Goal: Information Seeking & Learning: Learn about a topic

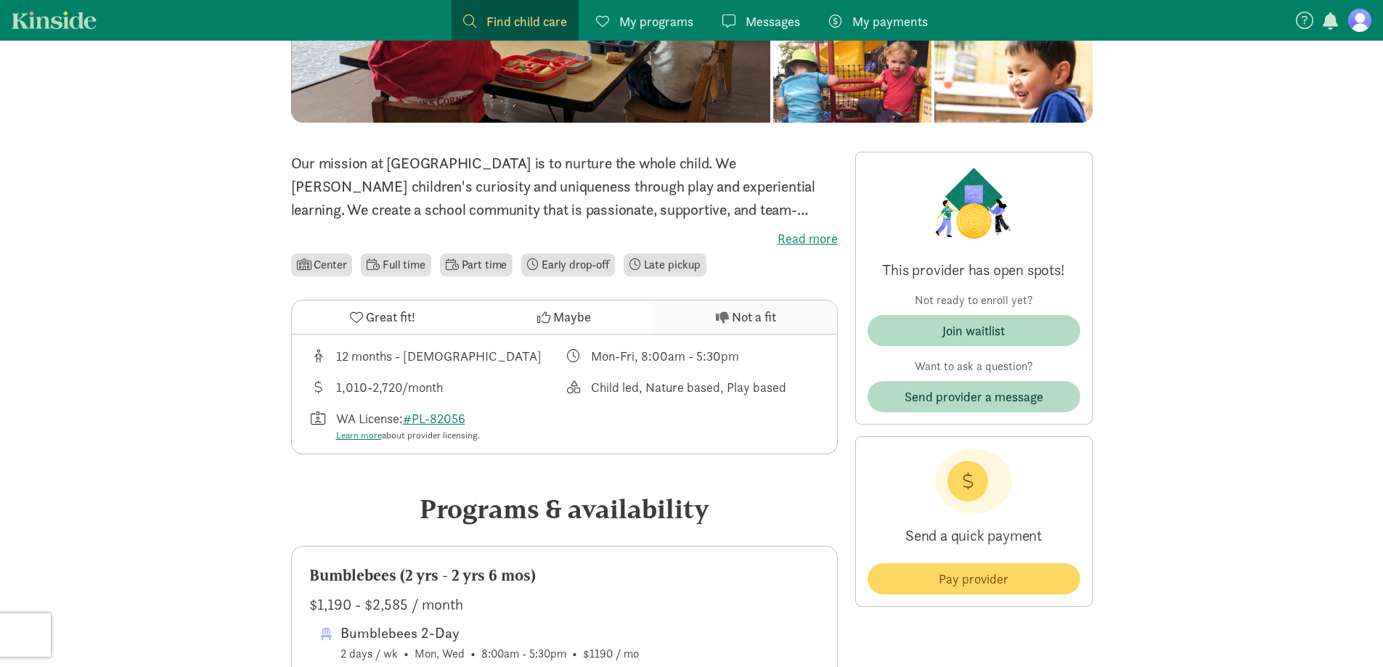
scroll to position [290, 0]
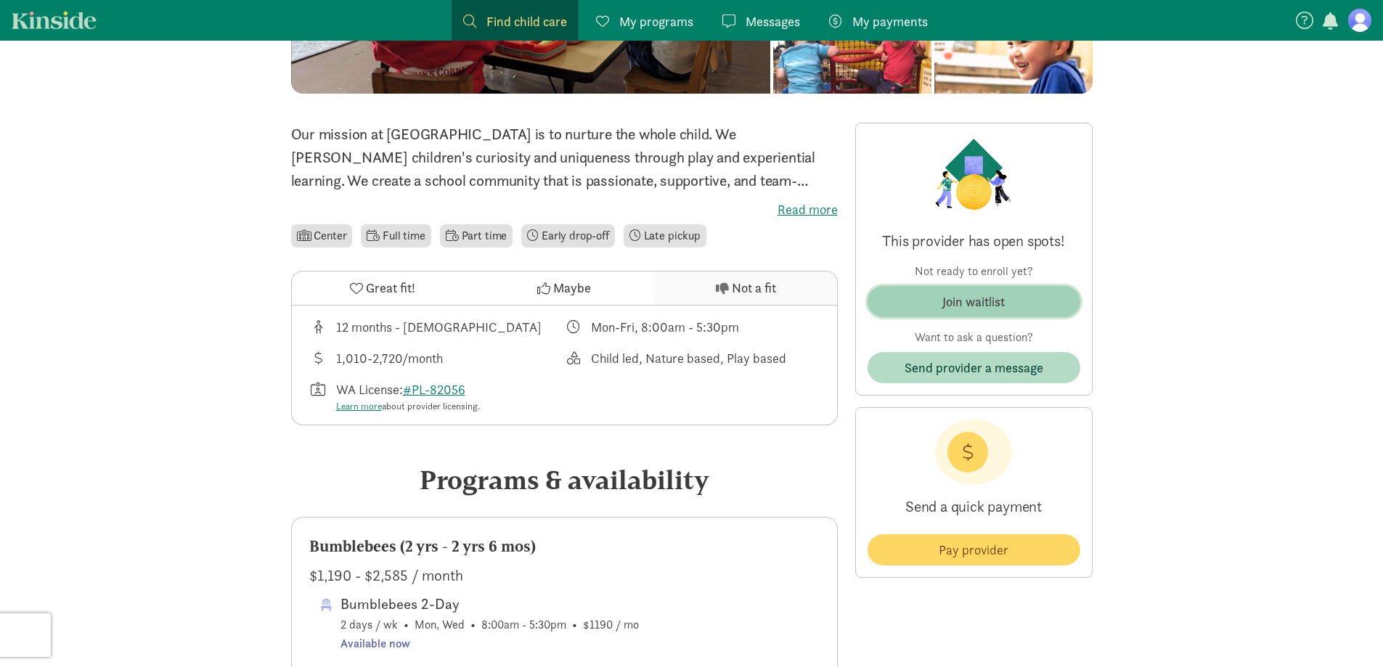
click at [940, 303] on span "Join waitlist" at bounding box center [974, 302] width 190 height 20
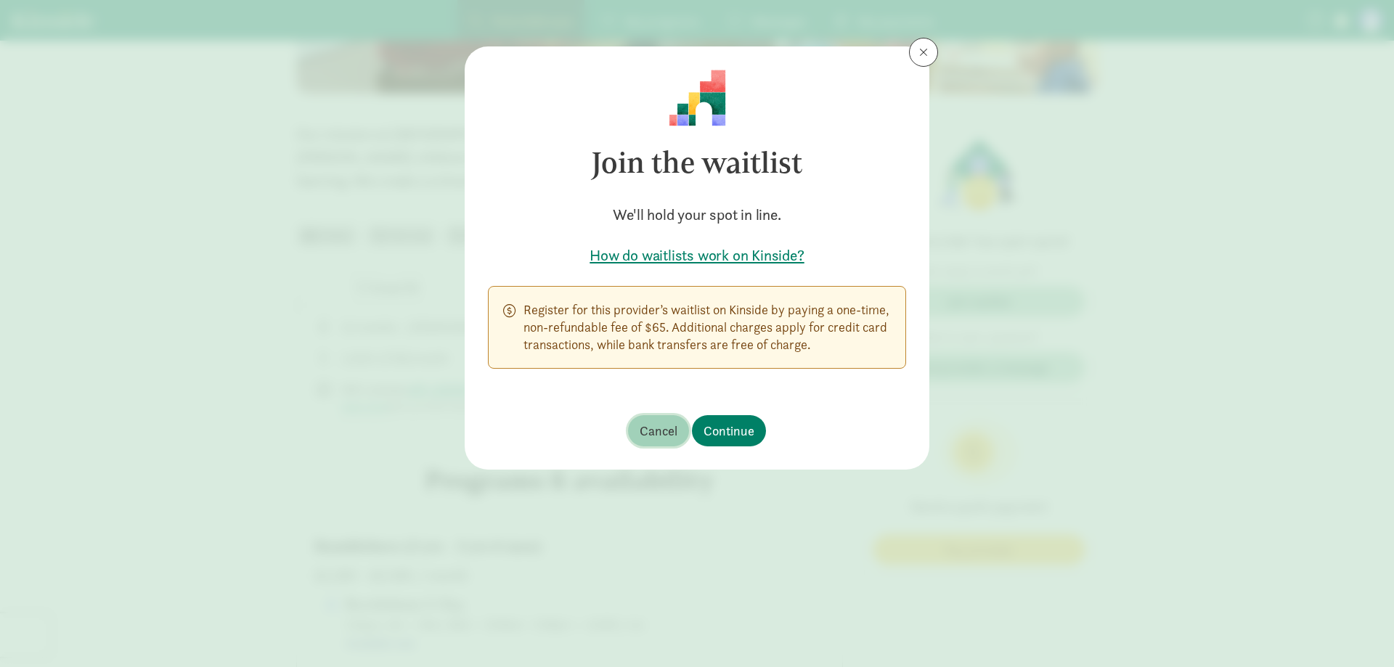
click at [648, 433] on span "Cancel" at bounding box center [659, 431] width 38 height 20
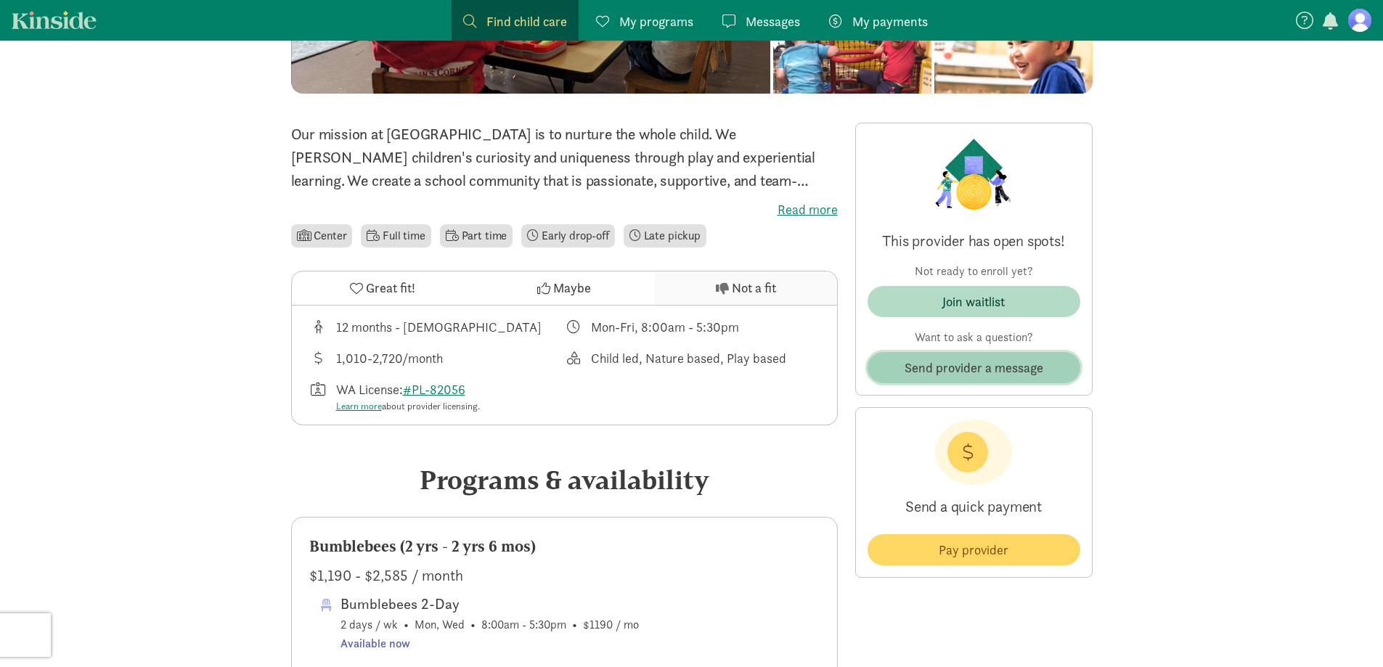
click at [959, 365] on span "Send provider a message" at bounding box center [974, 368] width 139 height 20
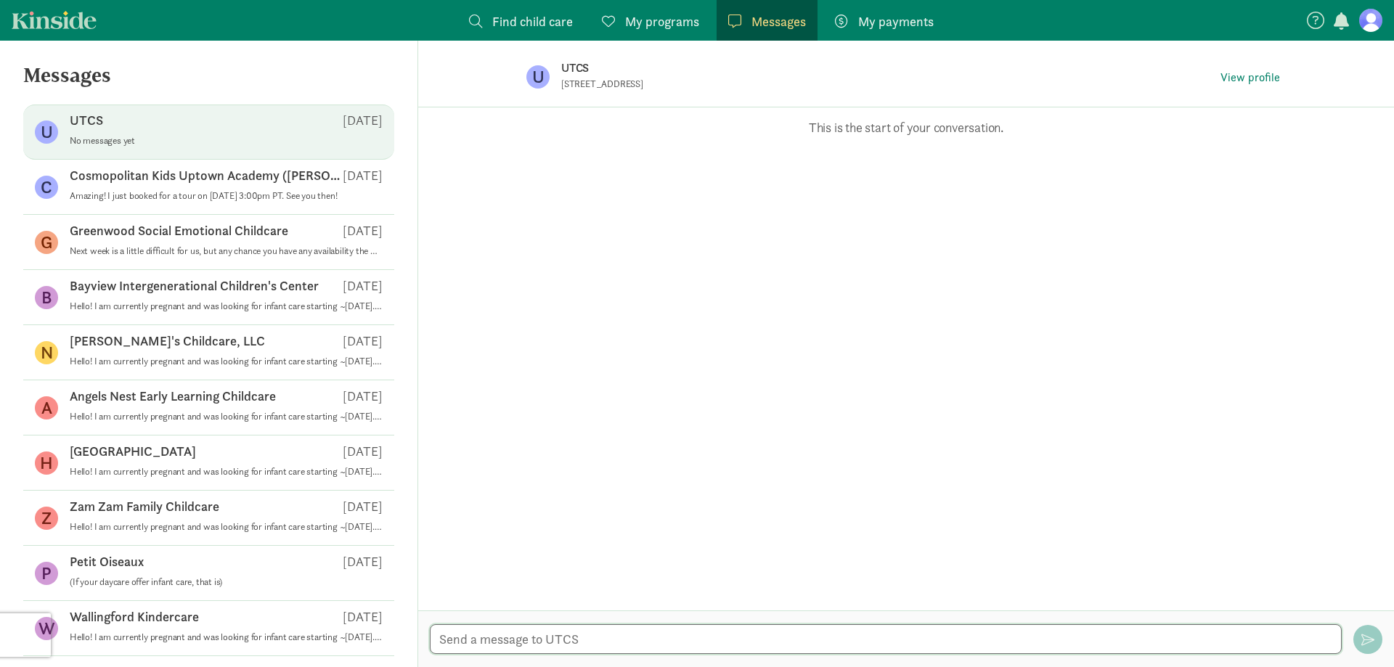
click at [518, 637] on textarea at bounding box center [886, 639] width 912 height 30
click at [696, 643] on textarea "Hello! I am currently pregnant and looking for childcare starting in Sep. 2027." at bounding box center [886, 639] width 912 height 30
click at [911, 630] on textarea "Hello! I am currently pregnant and looking for infant childcare starting in Sep…" at bounding box center [886, 639] width 912 height 30
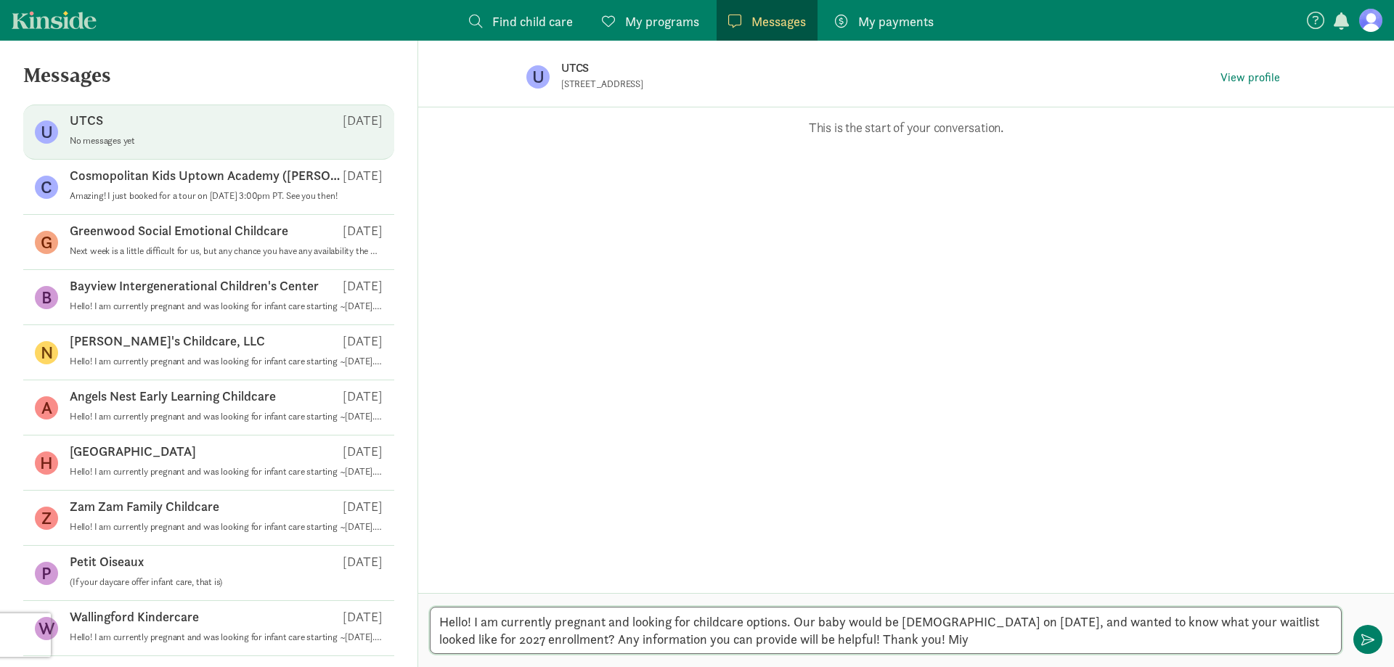
type textarea "Hello! I am currently pregnant and looking for childcare options. Our baby woul…"
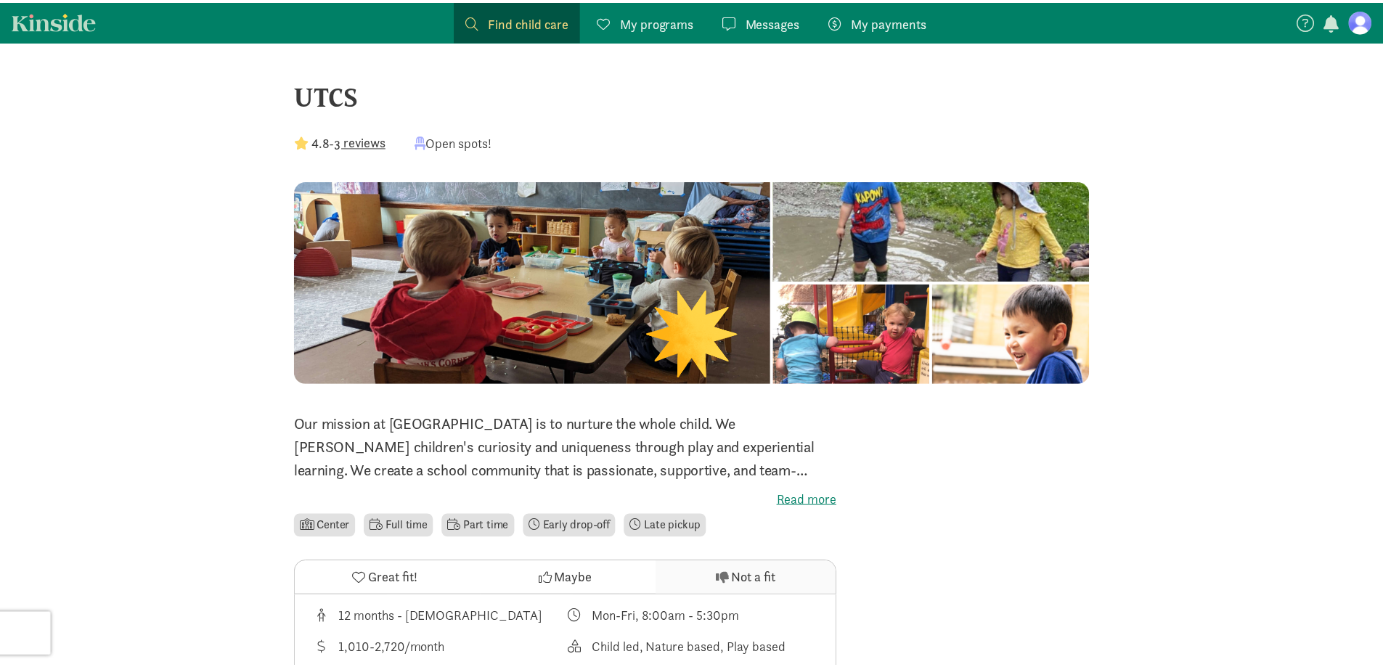
scroll to position [290, 0]
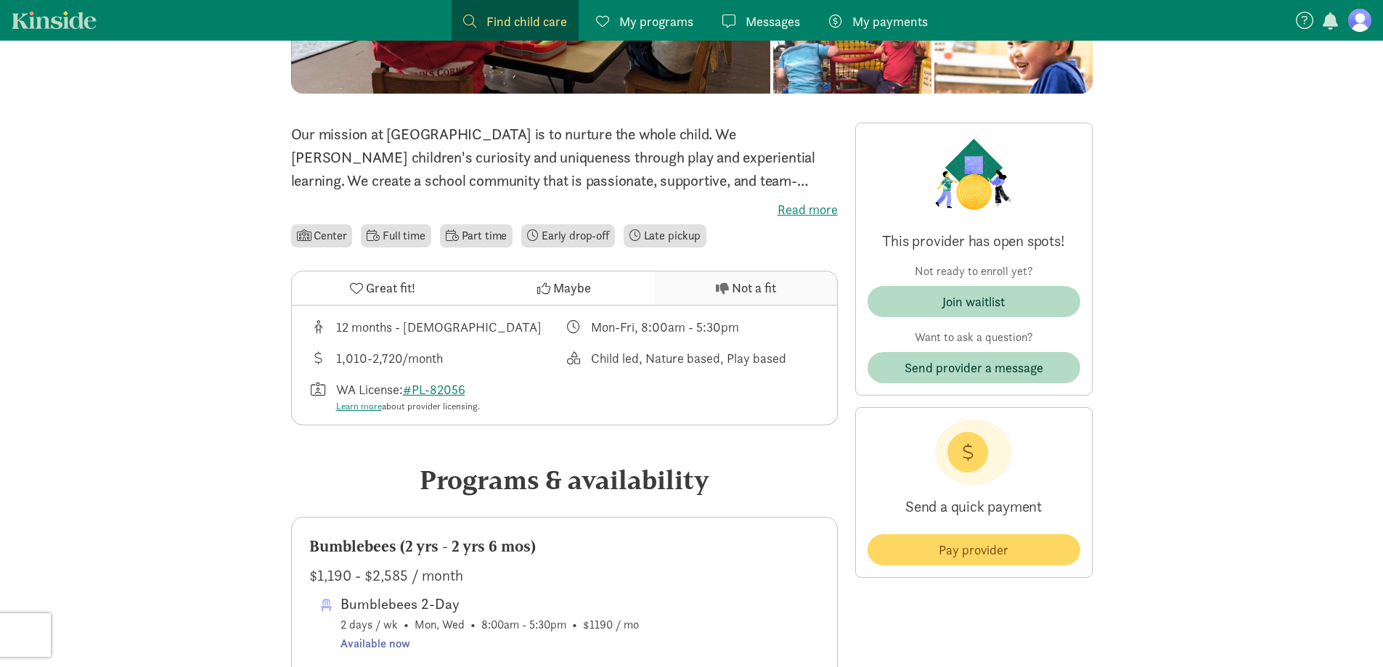
click at [526, 20] on span "Find child care" at bounding box center [527, 22] width 81 height 20
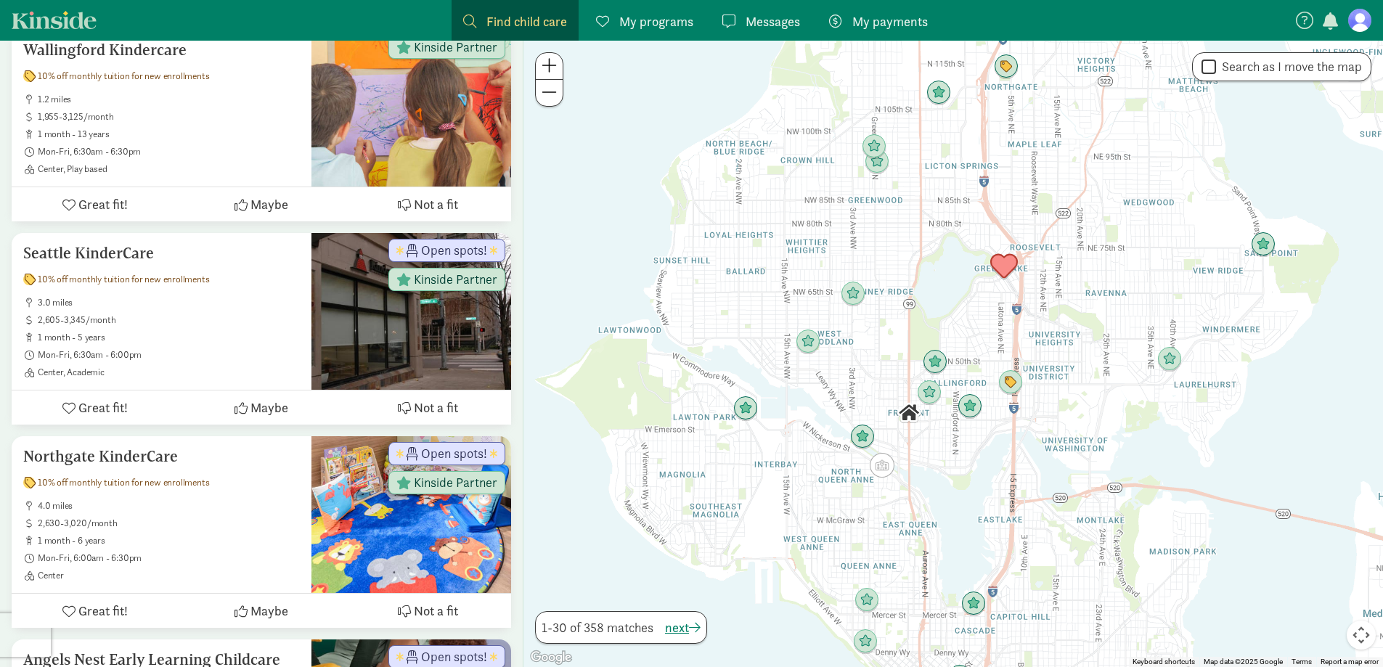
click at [1011, 264] on img "Click to see details" at bounding box center [1004, 267] width 28 height 28
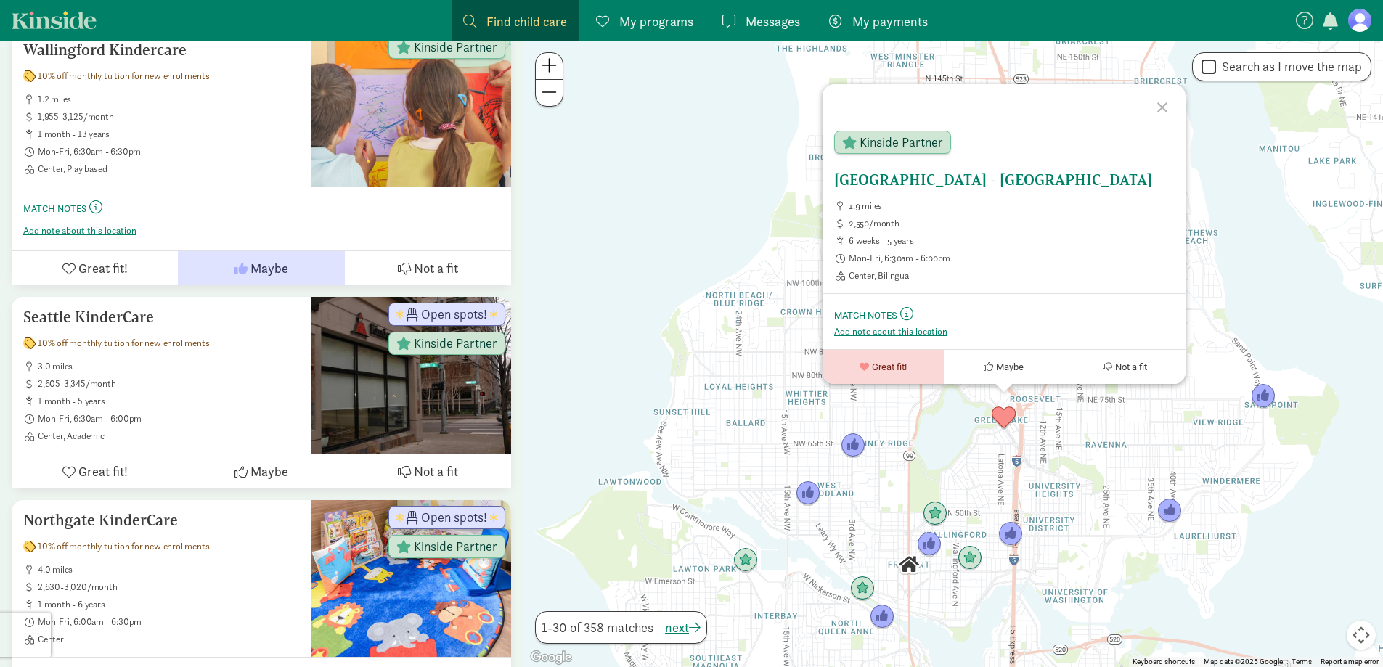
click at [980, 379] on button "Maybe" at bounding box center [1004, 367] width 121 height 34
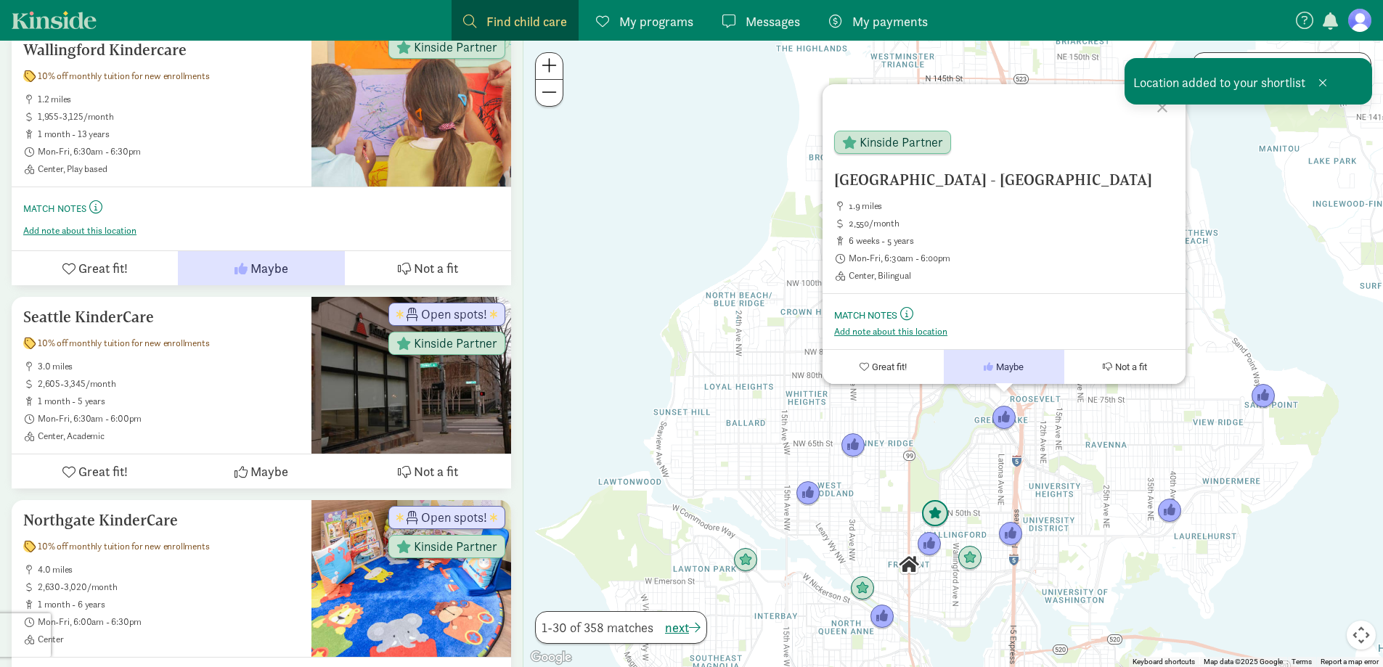
click at [932, 518] on img "Click to see details" at bounding box center [935, 514] width 28 height 28
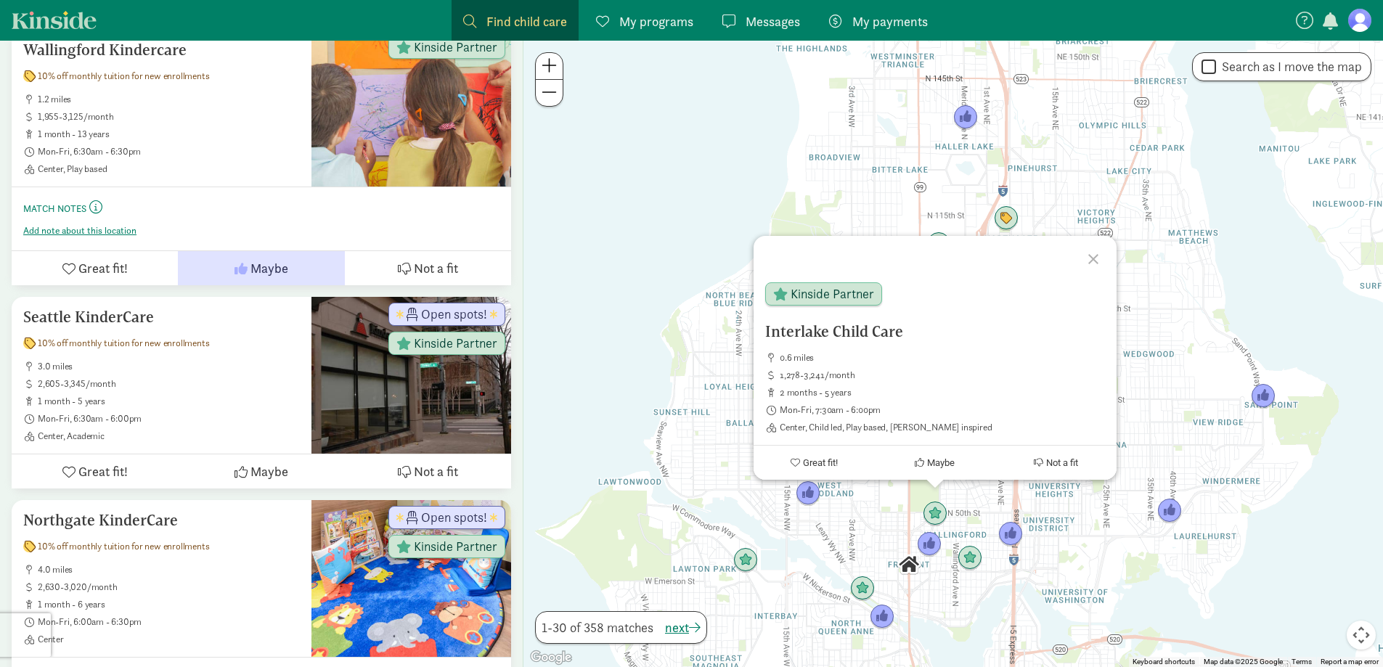
click at [672, 466] on div "Interlake Child Care 0.6 miles 1,278-3,241/month 2 months - 5 years Mon-Fri, 7:…" at bounding box center [954, 354] width 860 height 627
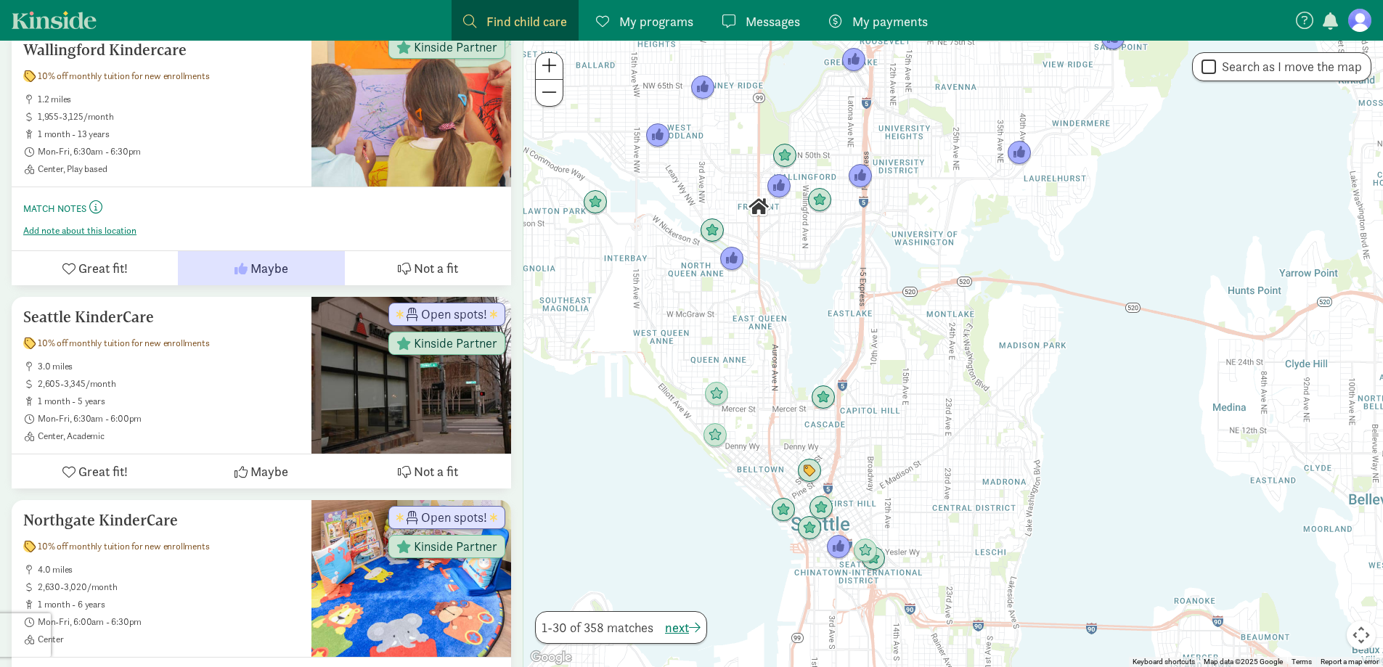
drag, startPoint x: 868, startPoint y: 545, endPoint x: 730, endPoint y: 203, distance: 368.8
click at [730, 203] on div at bounding box center [954, 354] width 860 height 627
click at [1021, 160] on img "Click to see details" at bounding box center [1020, 153] width 28 height 28
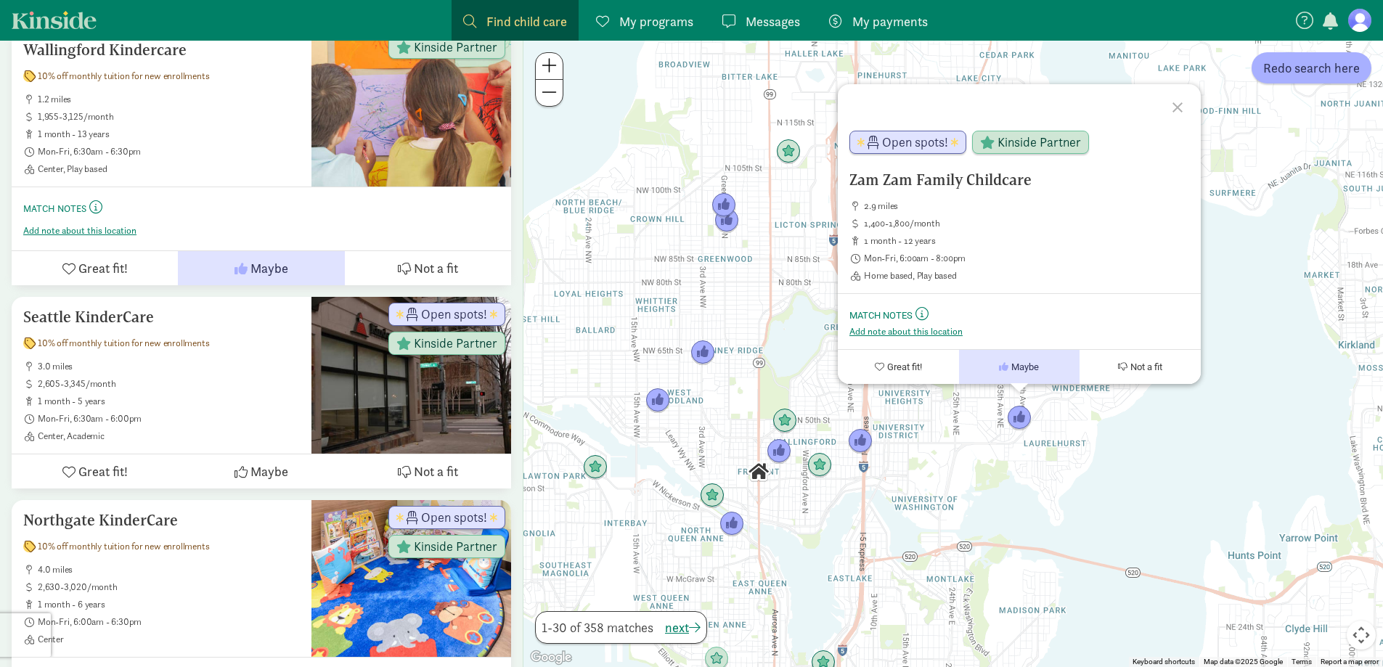
click at [908, 461] on div "Zam Zam Family Childcare 2.9 miles 1,400-1,800/month 1 month - 12 years Mon-Fri…" at bounding box center [954, 354] width 860 height 627
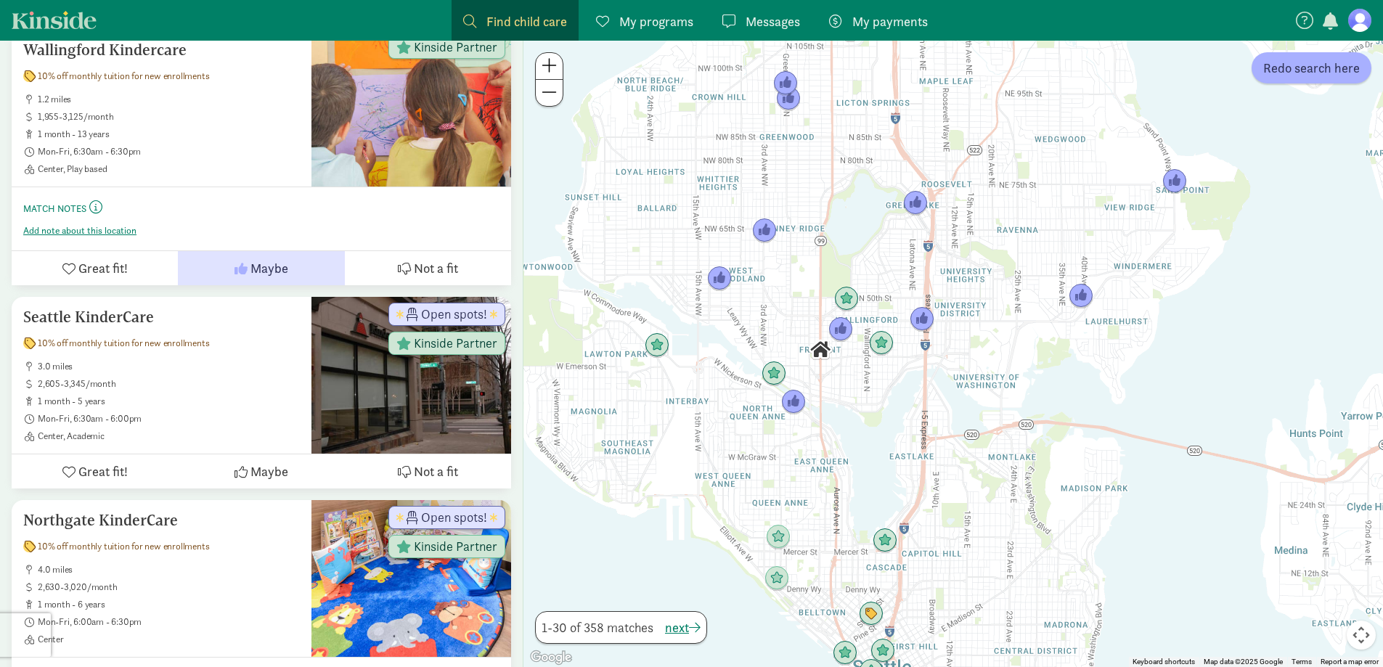
drag, startPoint x: 774, startPoint y: 531, endPoint x: 854, endPoint y: 365, distance: 184.5
click at [854, 365] on div at bounding box center [954, 354] width 860 height 627
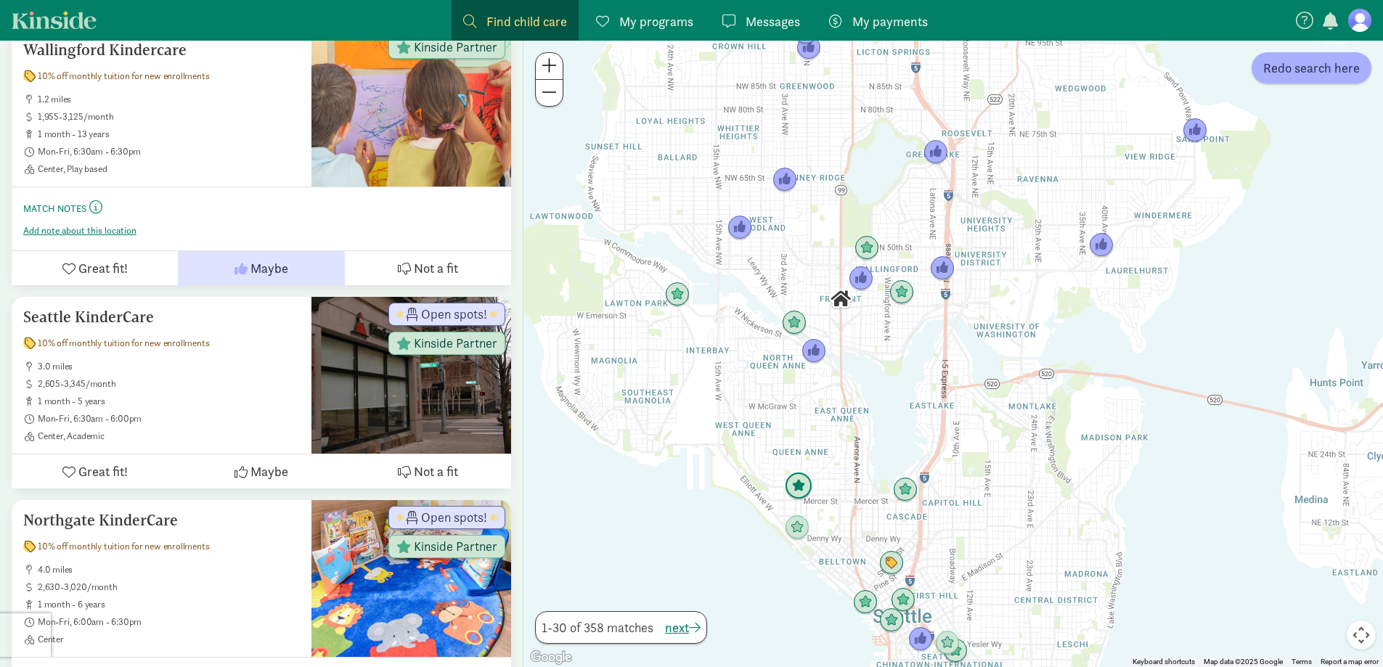
click at [802, 488] on img "Click to see details" at bounding box center [799, 487] width 28 height 28
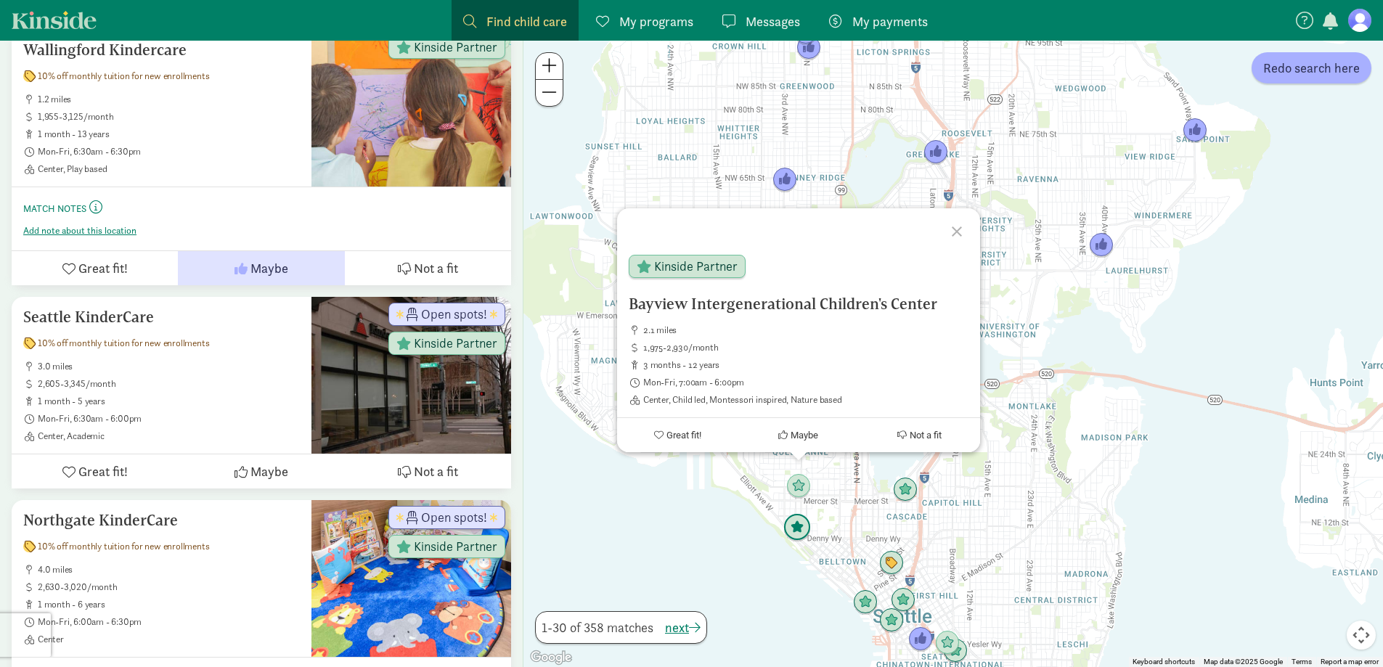
click at [794, 536] on img "Click to see details" at bounding box center [797, 528] width 28 height 28
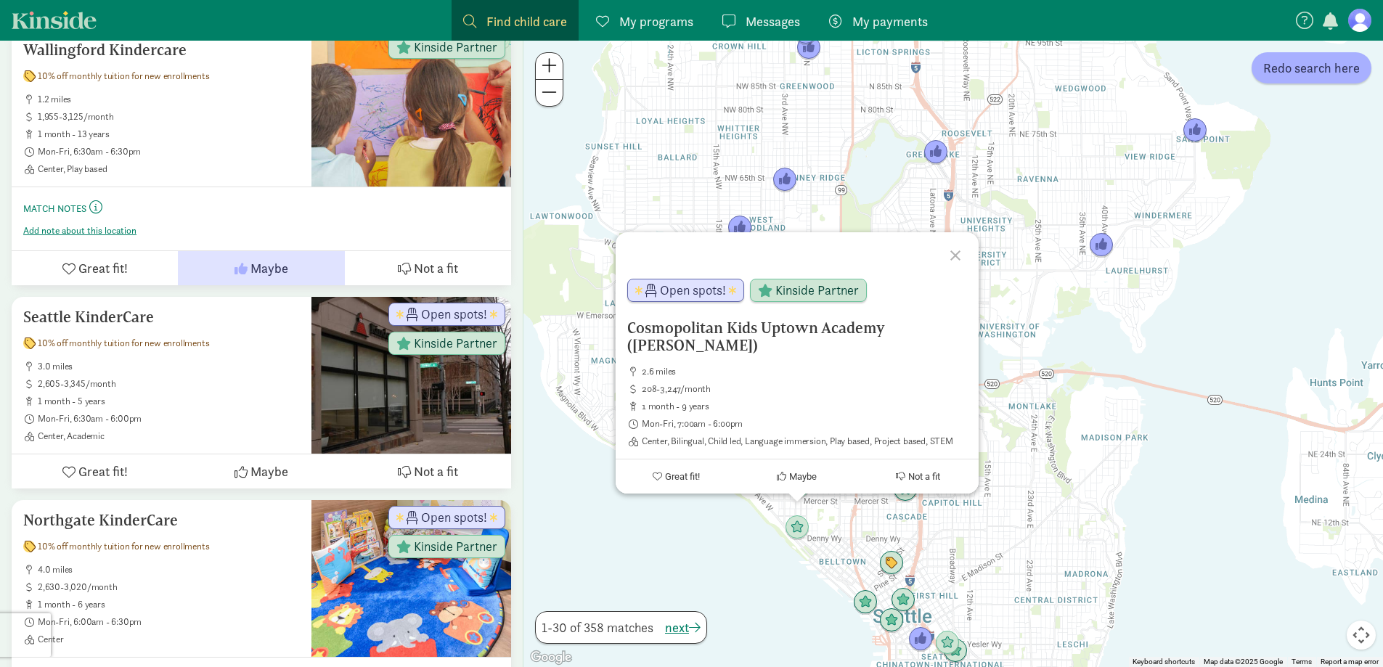
click at [858, 523] on div "To navigate, press the arrow keys. Cosmopolitan Kids Uptown Academy (Queen Anne…" at bounding box center [954, 354] width 860 height 627
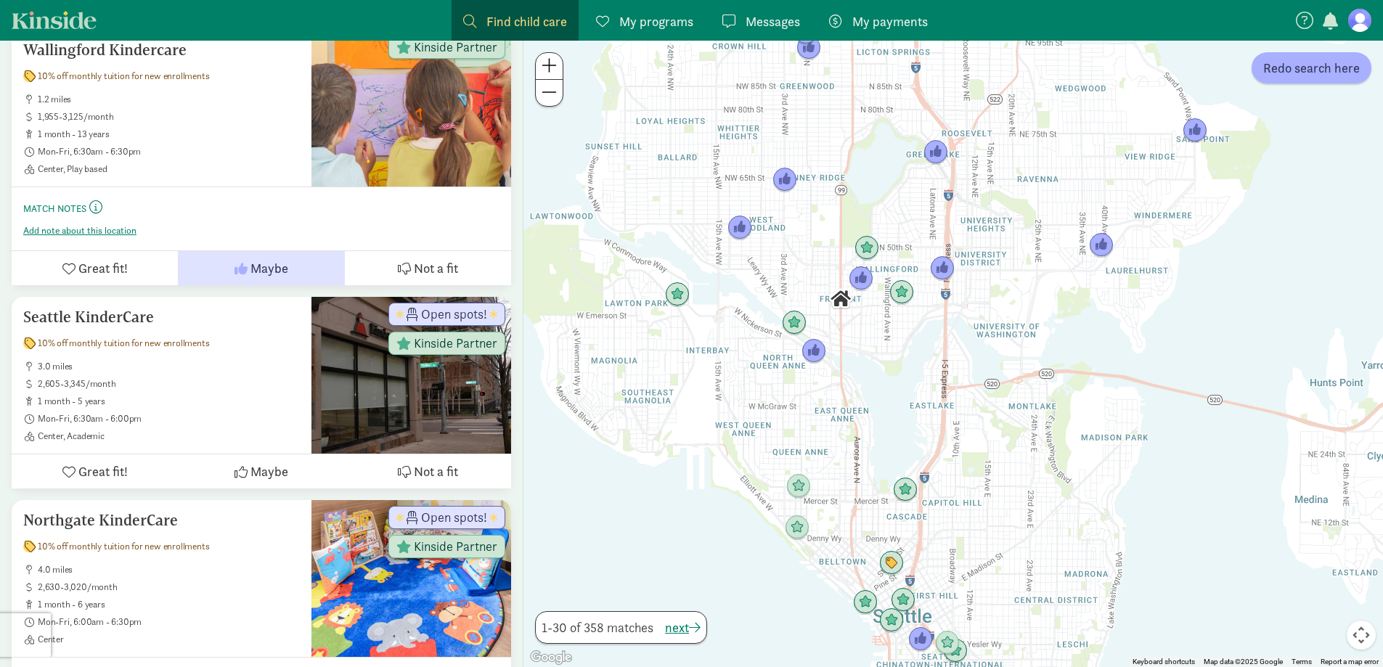
click at [803, 495] on img "Click to see details" at bounding box center [798, 486] width 25 height 25
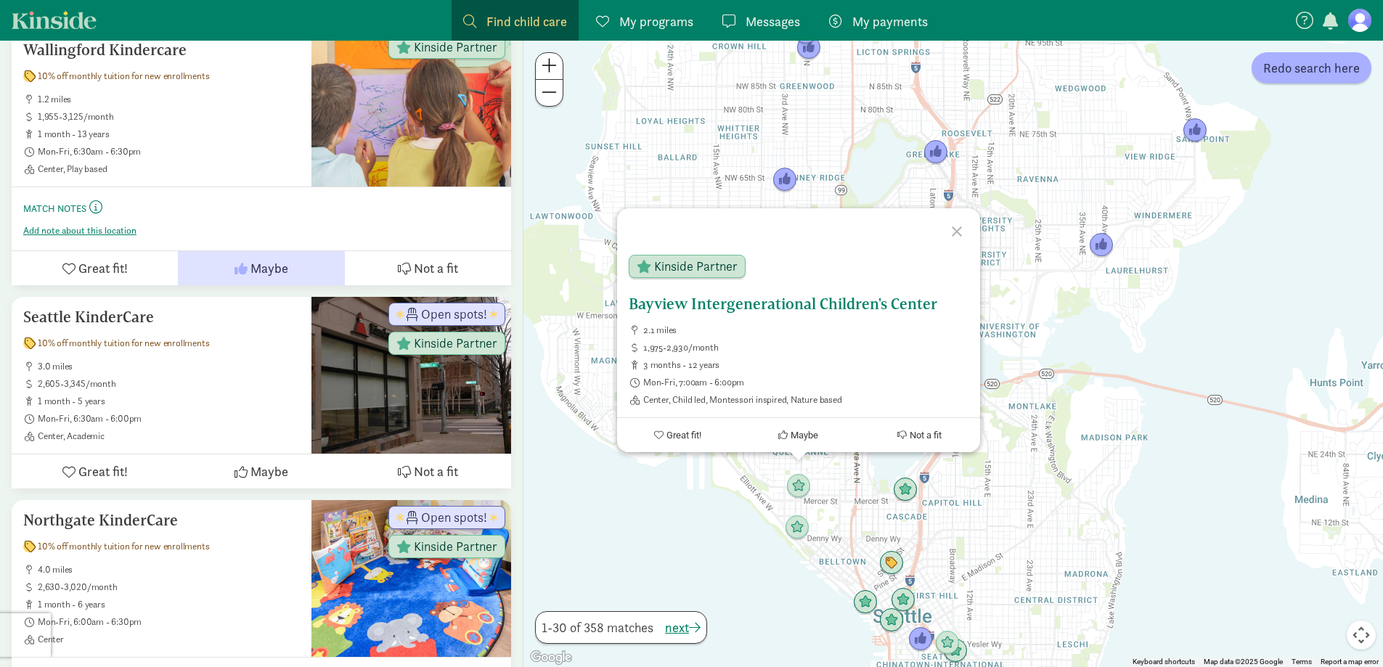
click at [805, 437] on span "Maybe" at bounding box center [805, 435] width 28 height 11
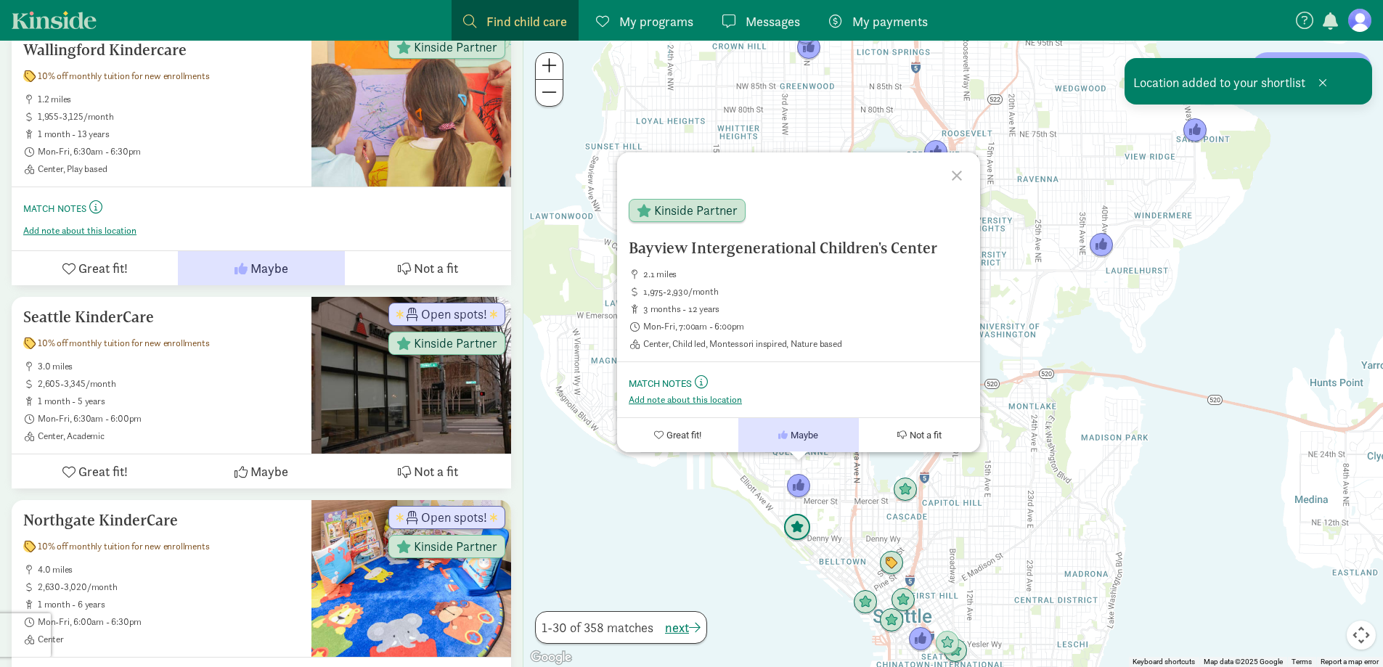
click at [792, 529] on img "Click to see details" at bounding box center [797, 528] width 28 height 28
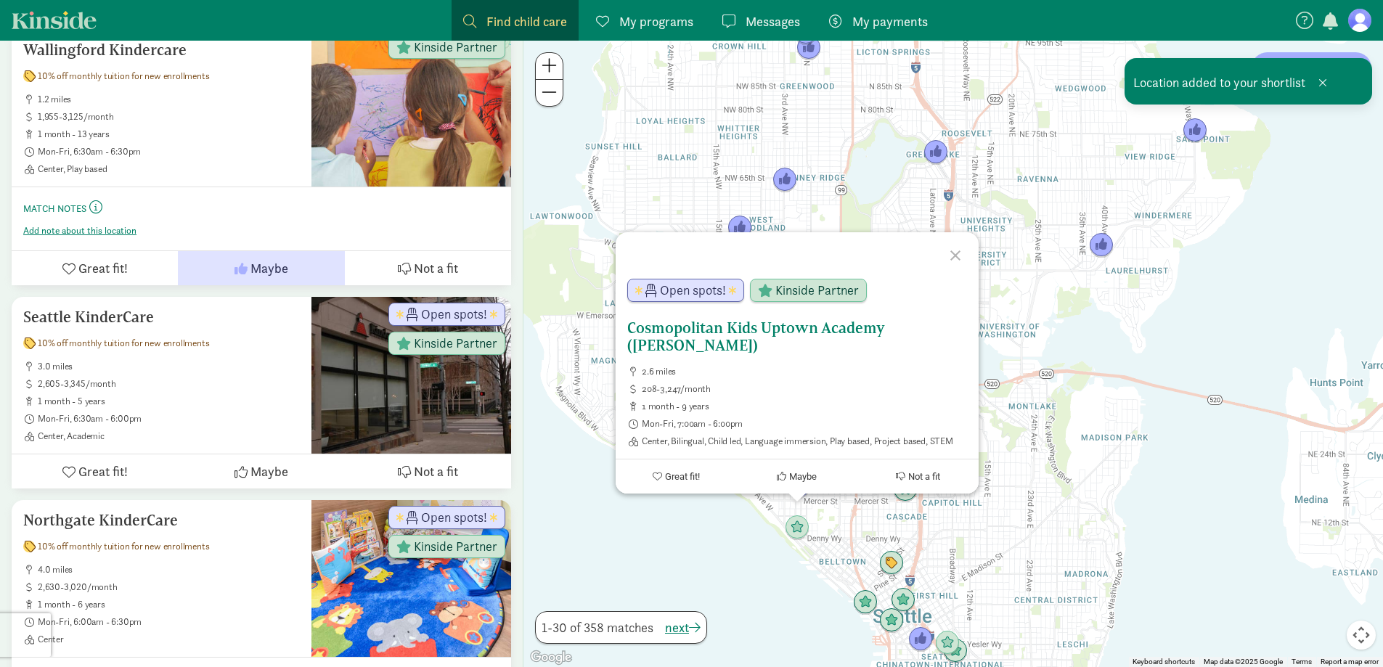
click at [802, 476] on span "Maybe" at bounding box center [803, 476] width 28 height 11
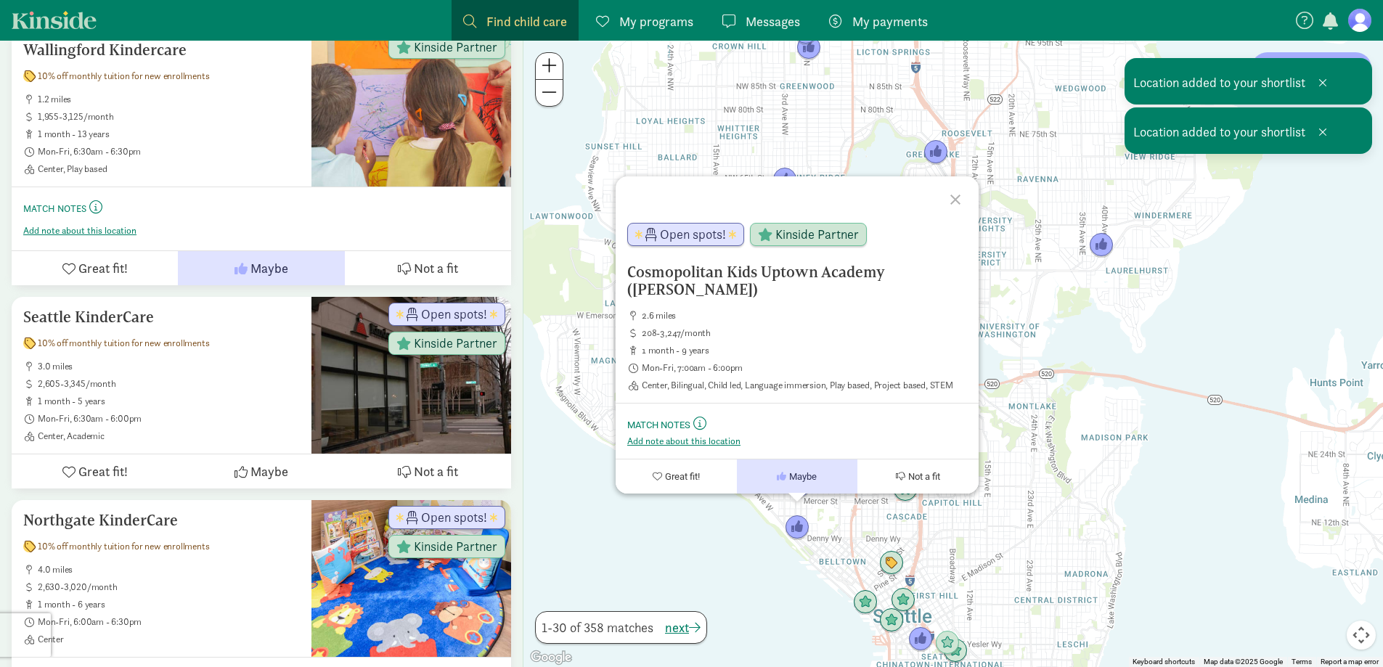
click at [867, 515] on div "Cosmopolitan Kids Uptown Academy (Queen Anne) 2.6 miles 208-3,247/month 1 month…" at bounding box center [954, 354] width 860 height 627
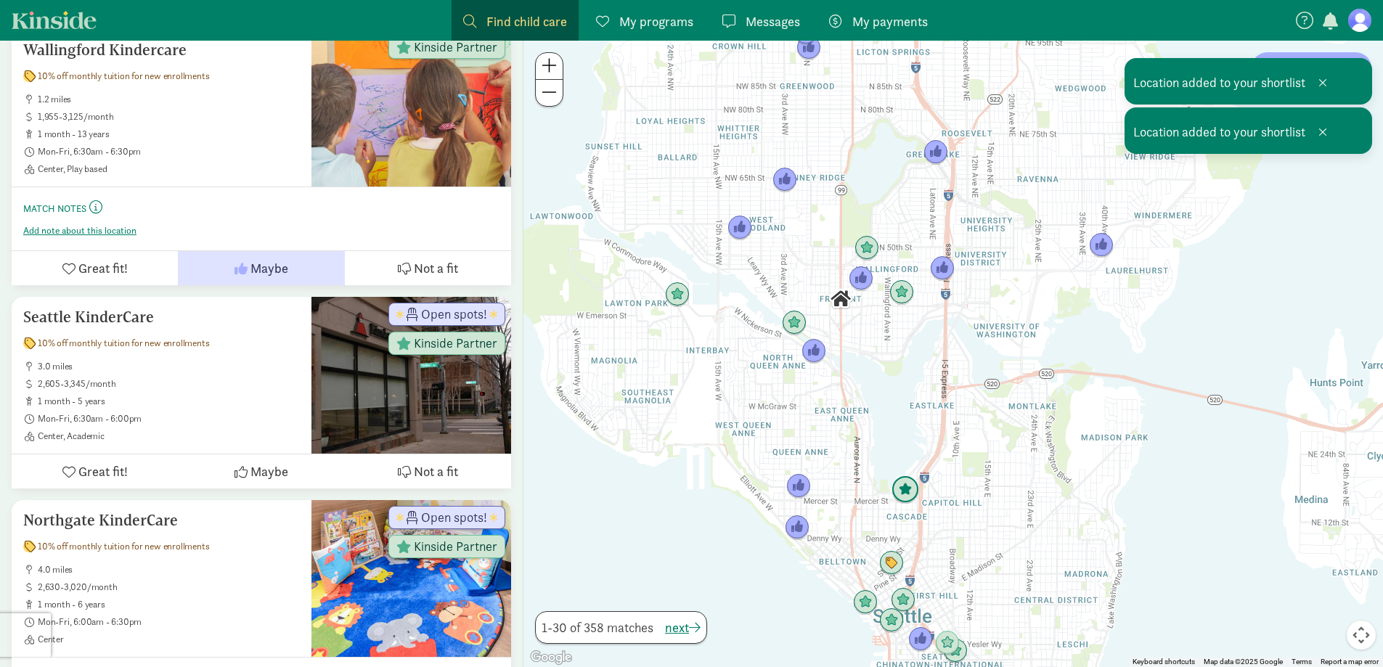
click at [911, 489] on img "Click to see details" at bounding box center [906, 490] width 28 height 28
click at [905, 493] on img "Click to see details" at bounding box center [904, 491] width 28 height 28
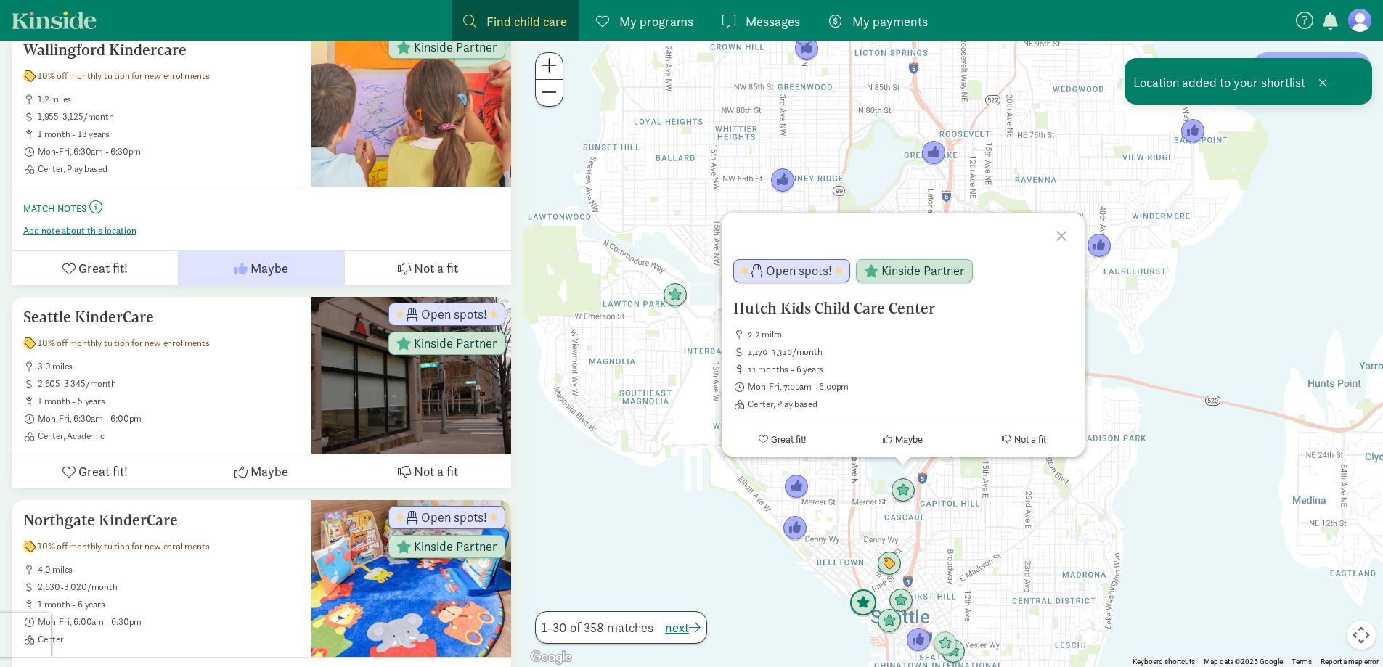
click at [863, 613] on img "Click to see details" at bounding box center [864, 604] width 28 height 28
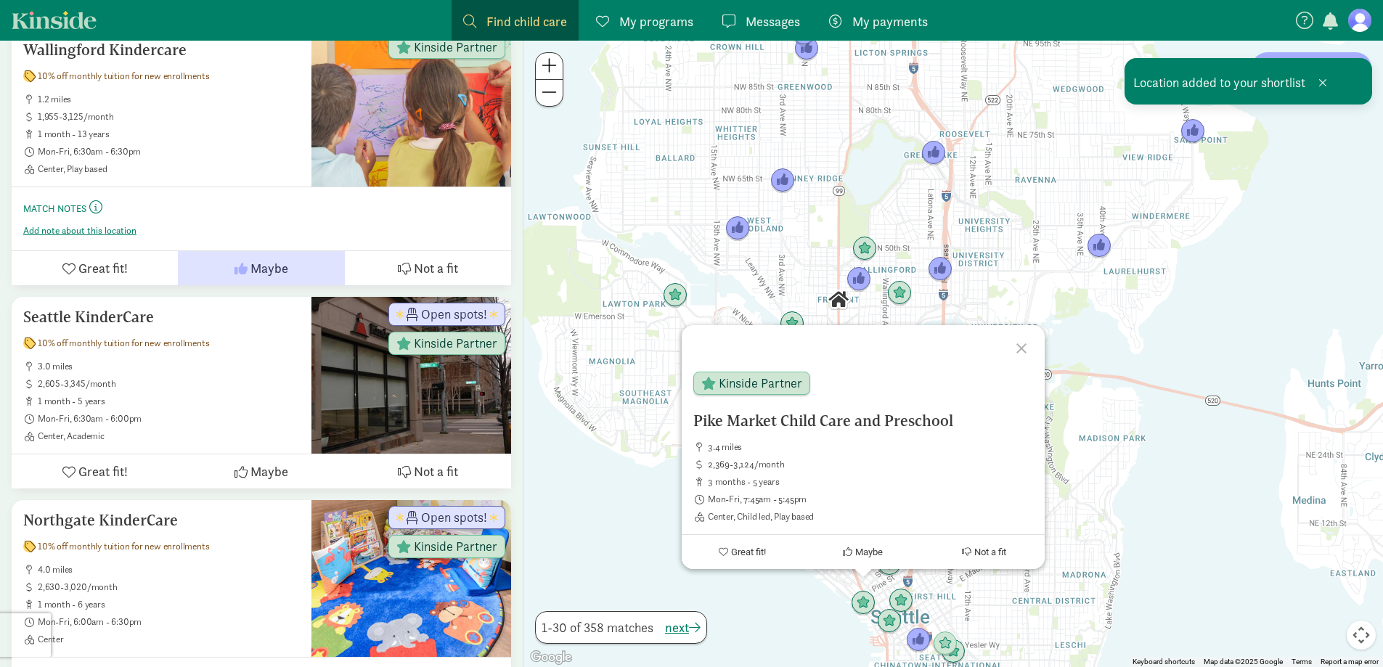
click at [600, 413] on div "To navigate, press the arrow keys. Pike Market Child Care and Preschool 3.4 mil…" at bounding box center [954, 354] width 860 height 627
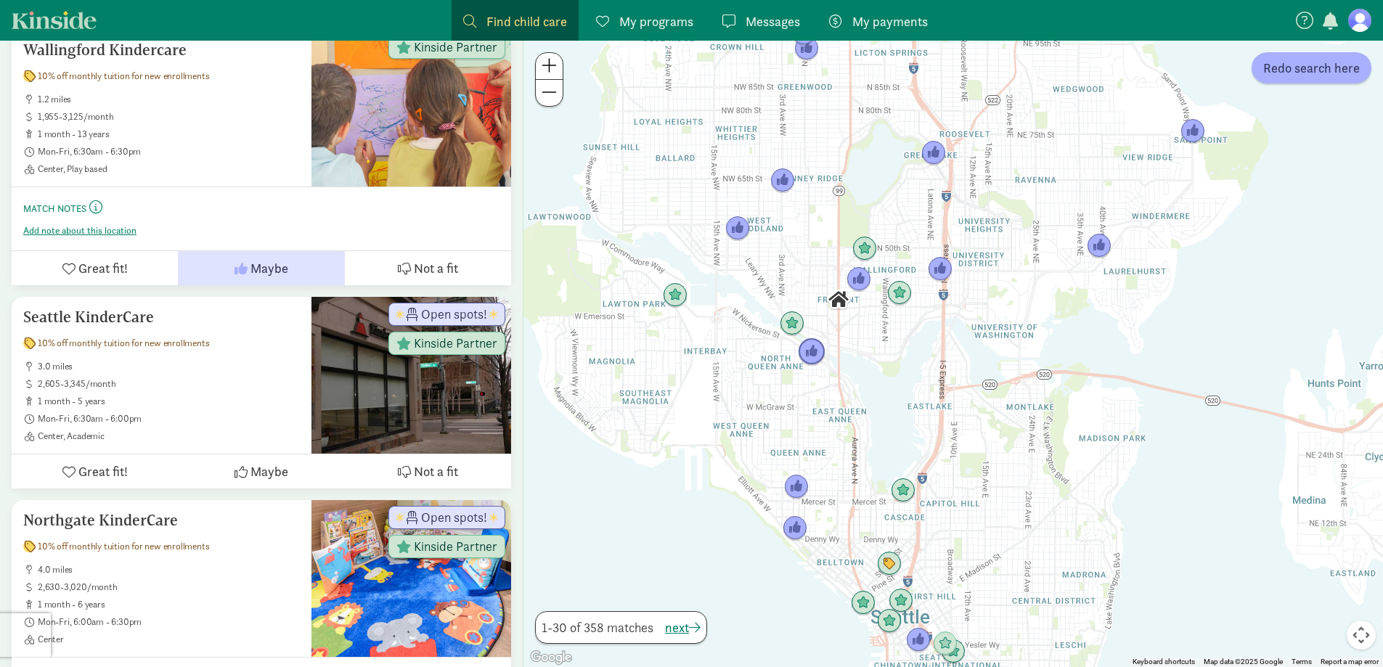
click at [815, 352] on img "Click to see details" at bounding box center [812, 352] width 28 height 28
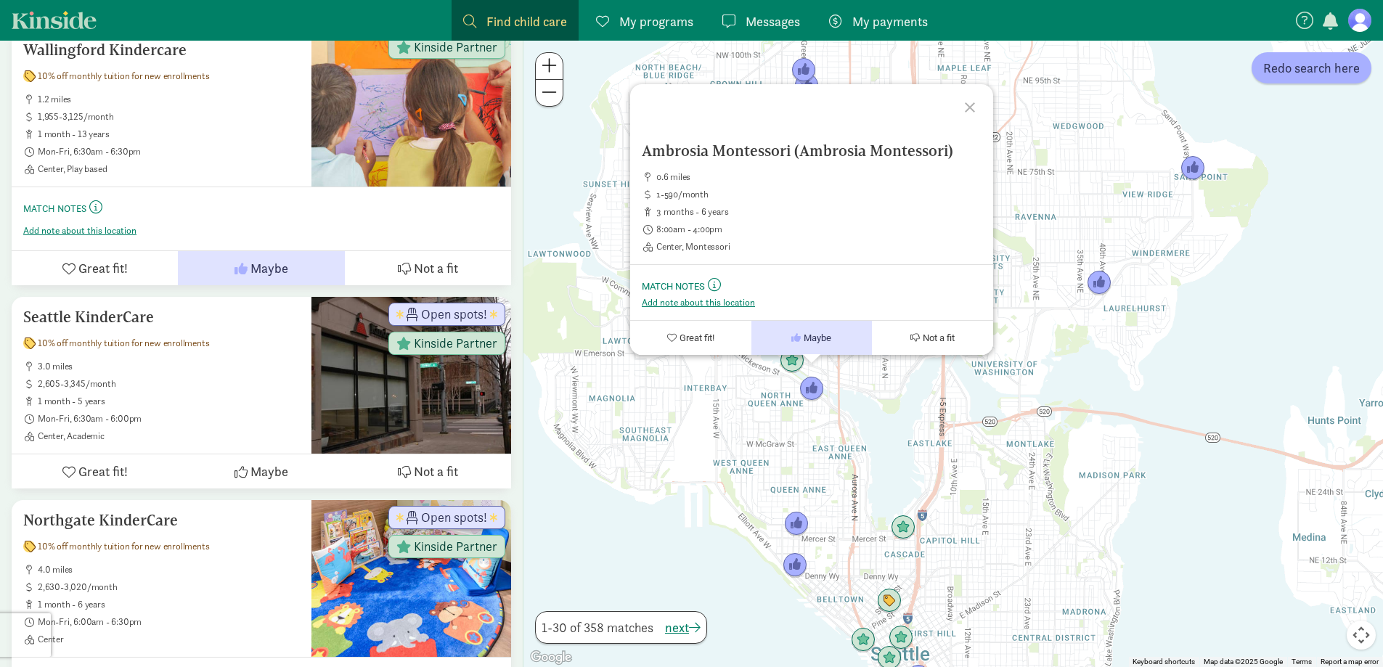
click at [780, 415] on div "Ambrosia Montessori (Ambrosia Montessori) 0.6 miles 1-590/month 3 months - 6 ye…" at bounding box center [954, 354] width 860 height 627
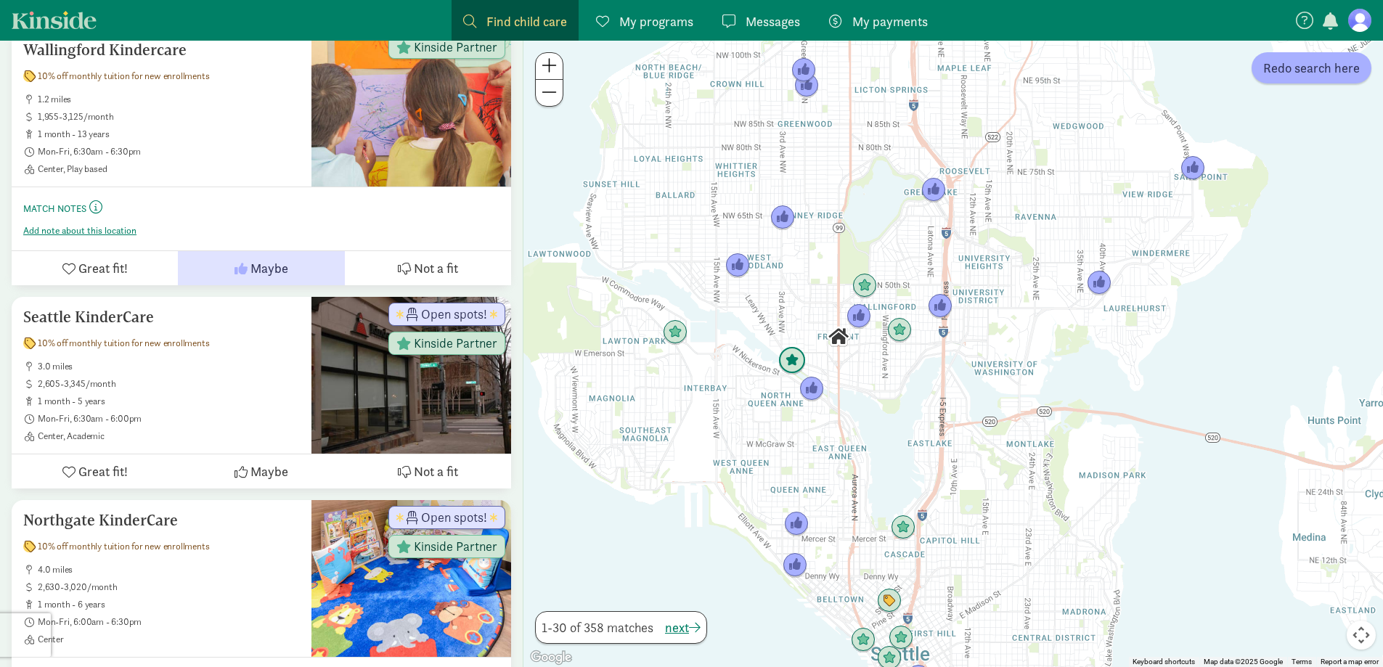
click at [786, 366] on img "Click to see details" at bounding box center [792, 361] width 28 height 28
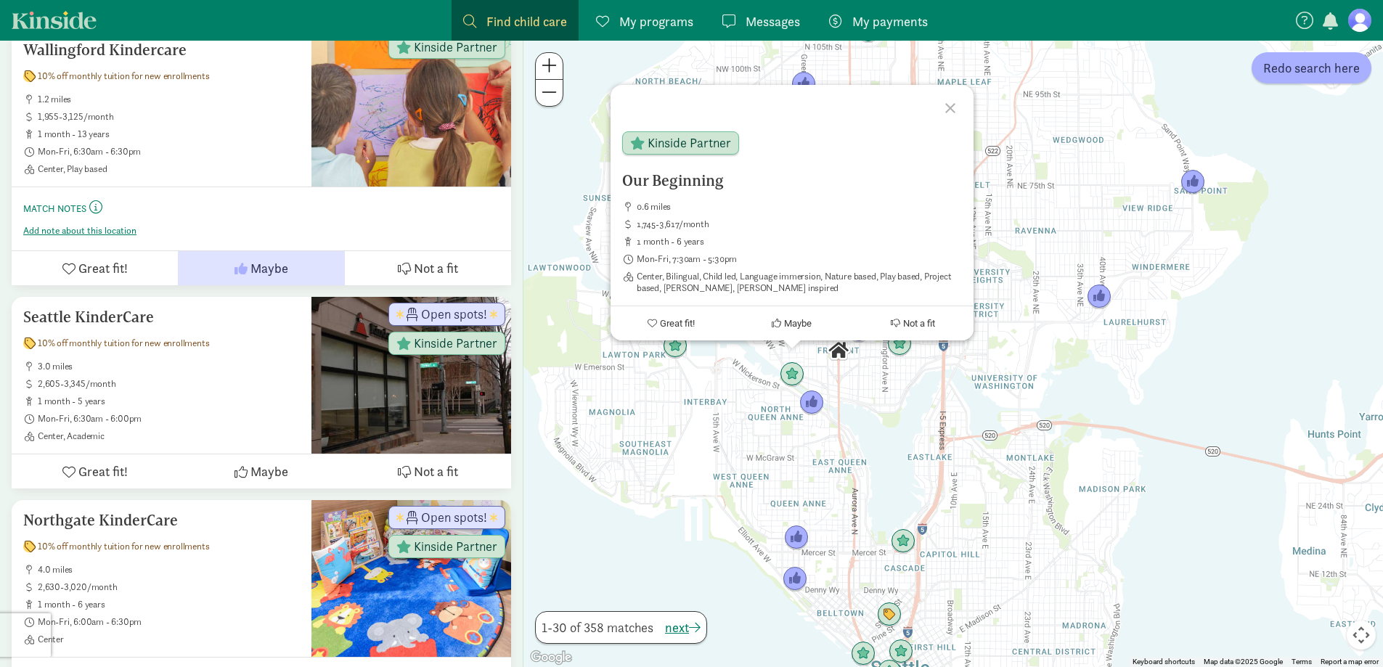
click at [750, 399] on div "Our Beginning 0.6 miles 1,745-3,617/month 1 month - 6 years Mon-Fri, 7:30am - 5…" at bounding box center [954, 354] width 860 height 627
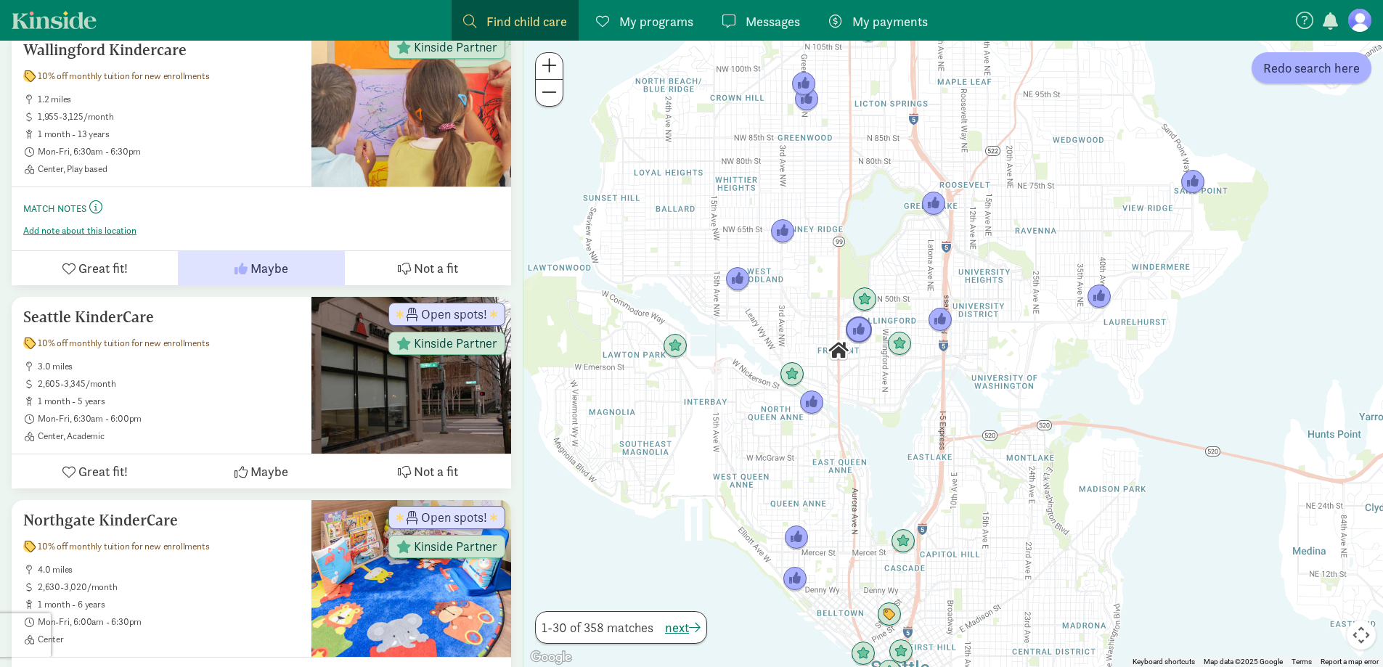
click at [858, 333] on img "Click to see details" at bounding box center [859, 331] width 28 height 28
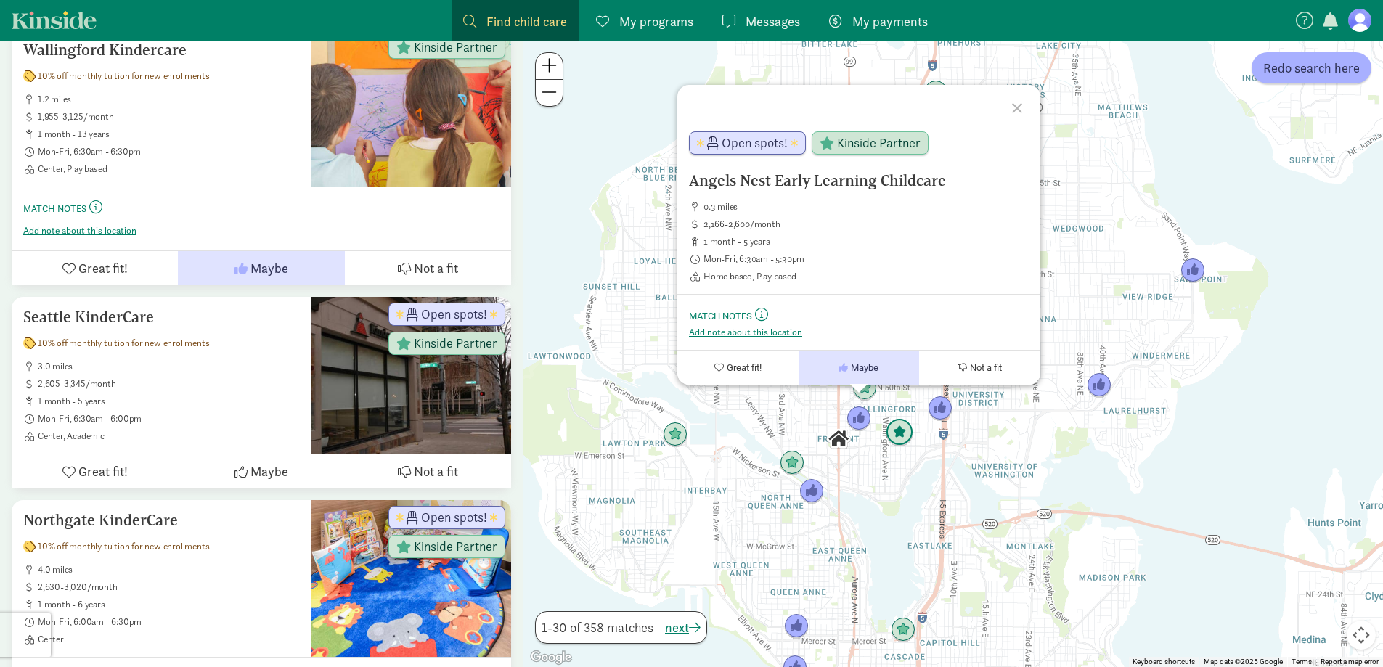
click at [903, 439] on img "Click to see details" at bounding box center [900, 433] width 28 height 28
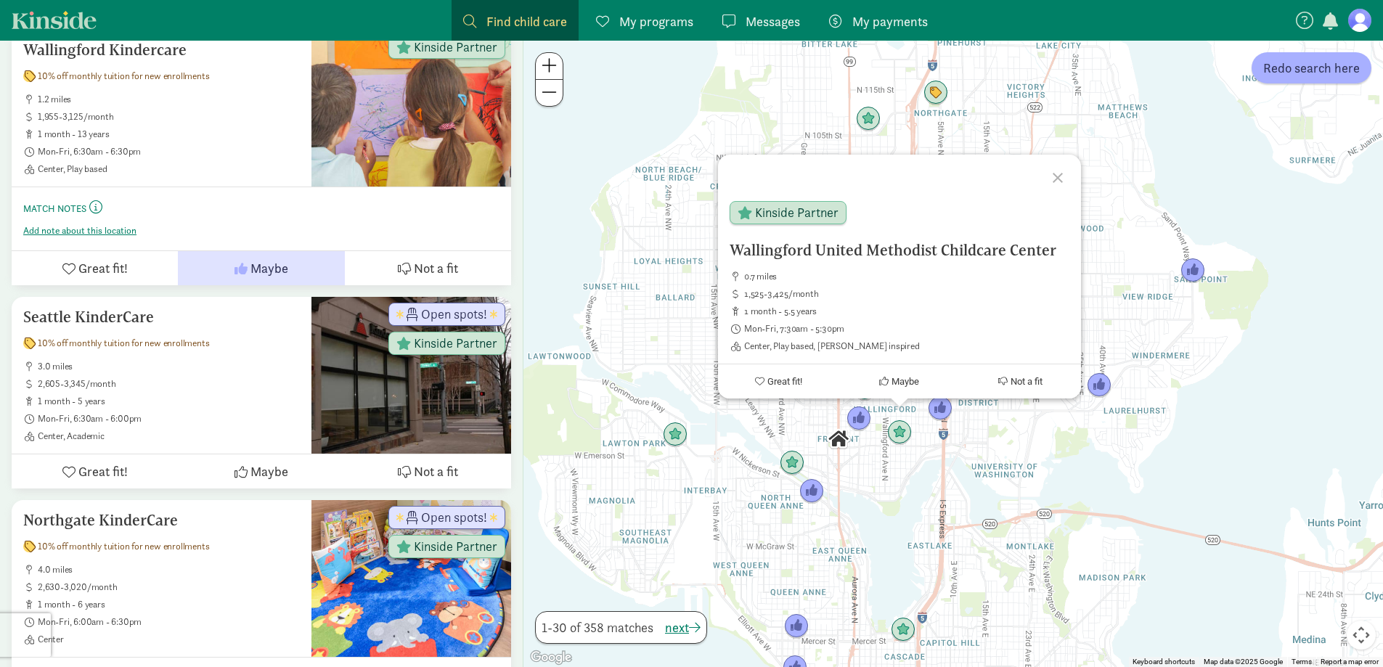
click at [859, 453] on div "To navigate, press the arrow keys. Wallingford United Methodist Childcare Cente…" at bounding box center [954, 354] width 860 height 627
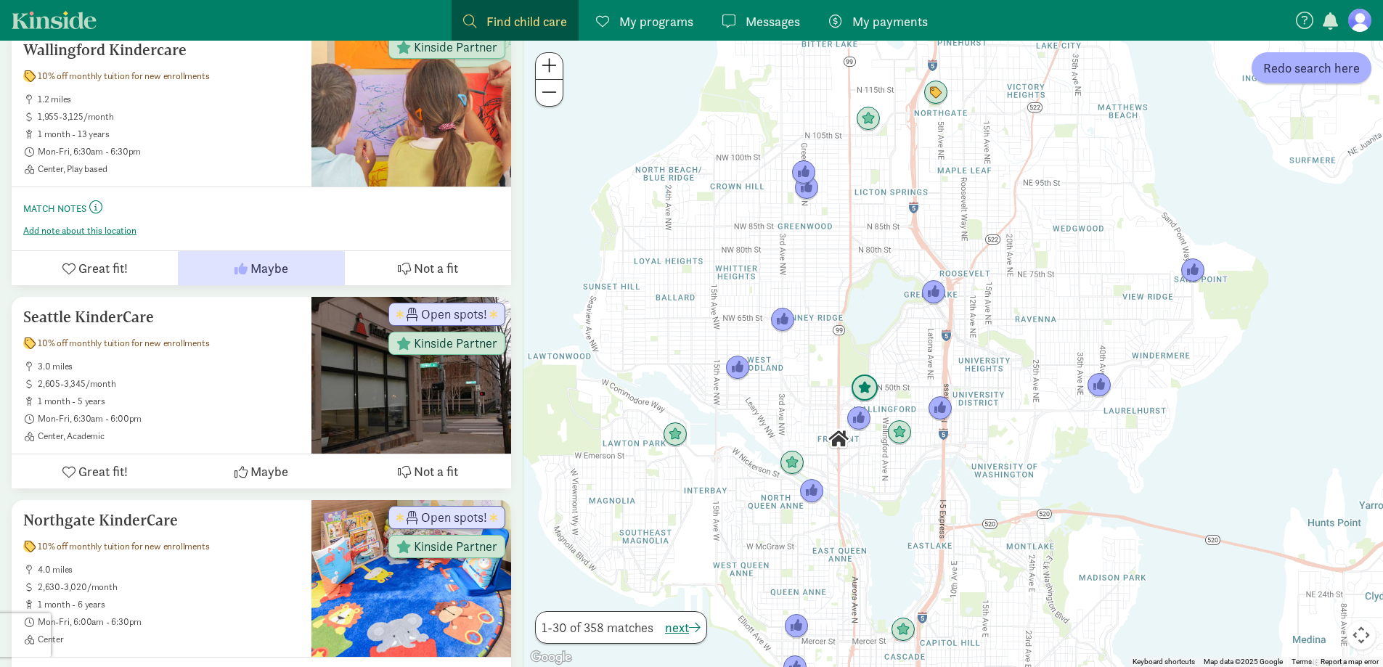
click at [865, 392] on img "Click to see details" at bounding box center [865, 389] width 28 height 28
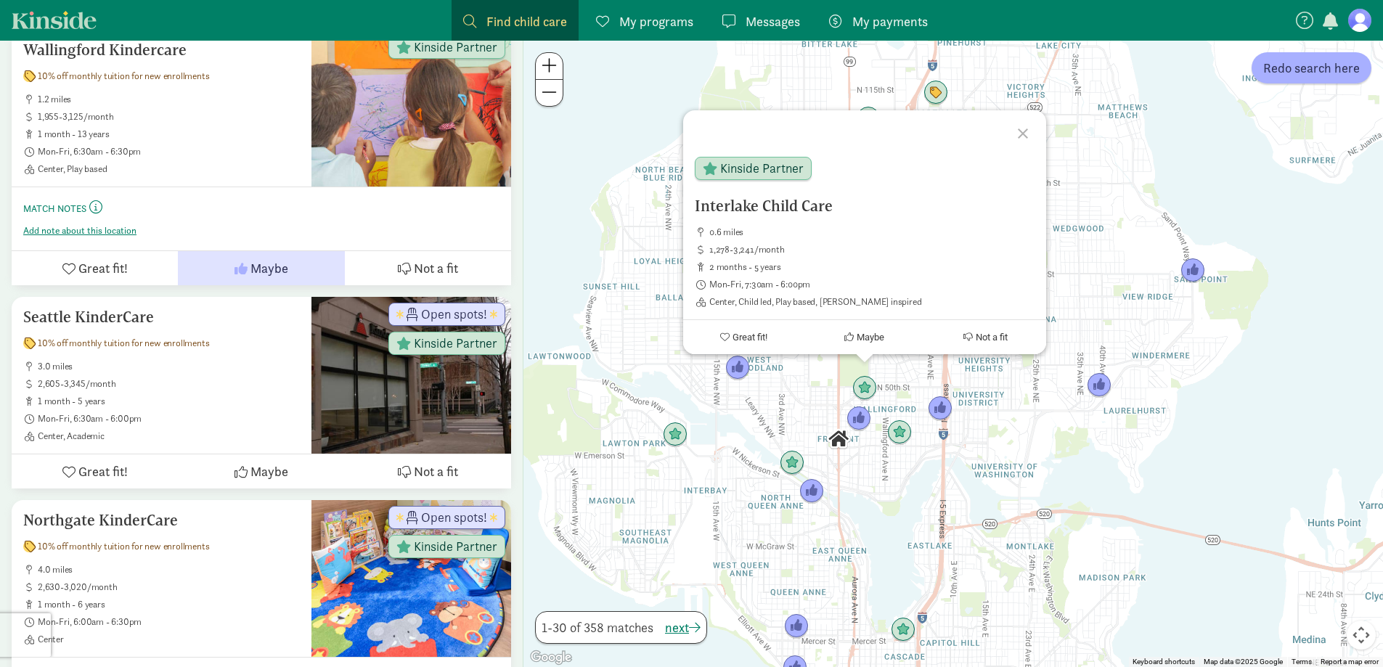
drag, startPoint x: 764, startPoint y: 203, endPoint x: 738, endPoint y: 227, distance: 34.4
click at [739, 232] on span "0.6 miles" at bounding box center [871, 233] width 325 height 12
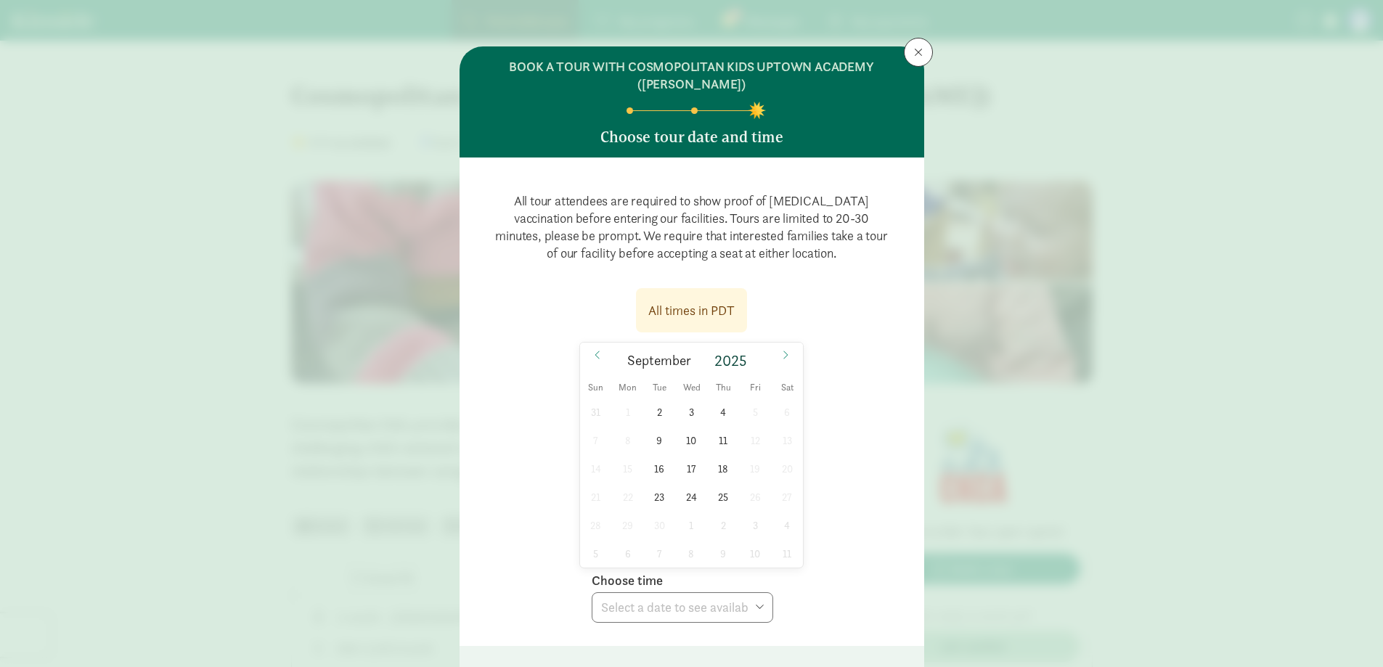
scroll to position [290, 0]
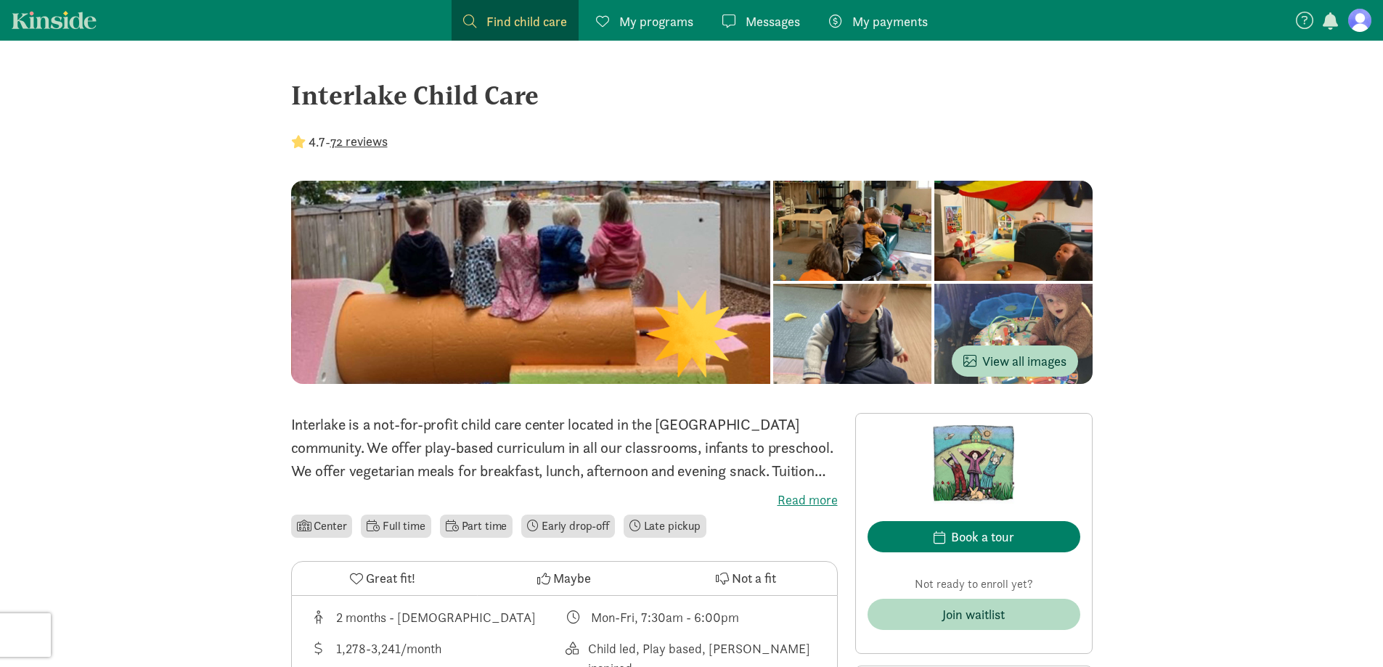
drag, startPoint x: 341, startPoint y: 91, endPoint x: 540, endPoint y: 73, distance: 199.8
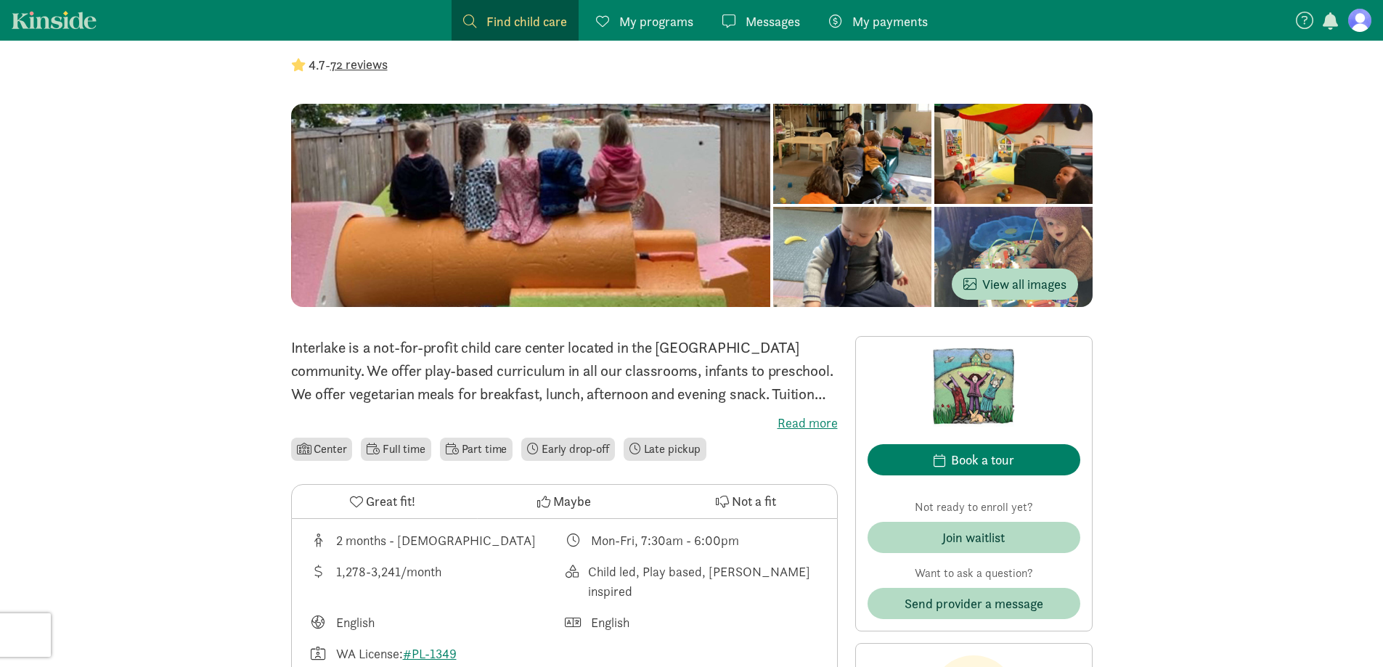
scroll to position [363, 0]
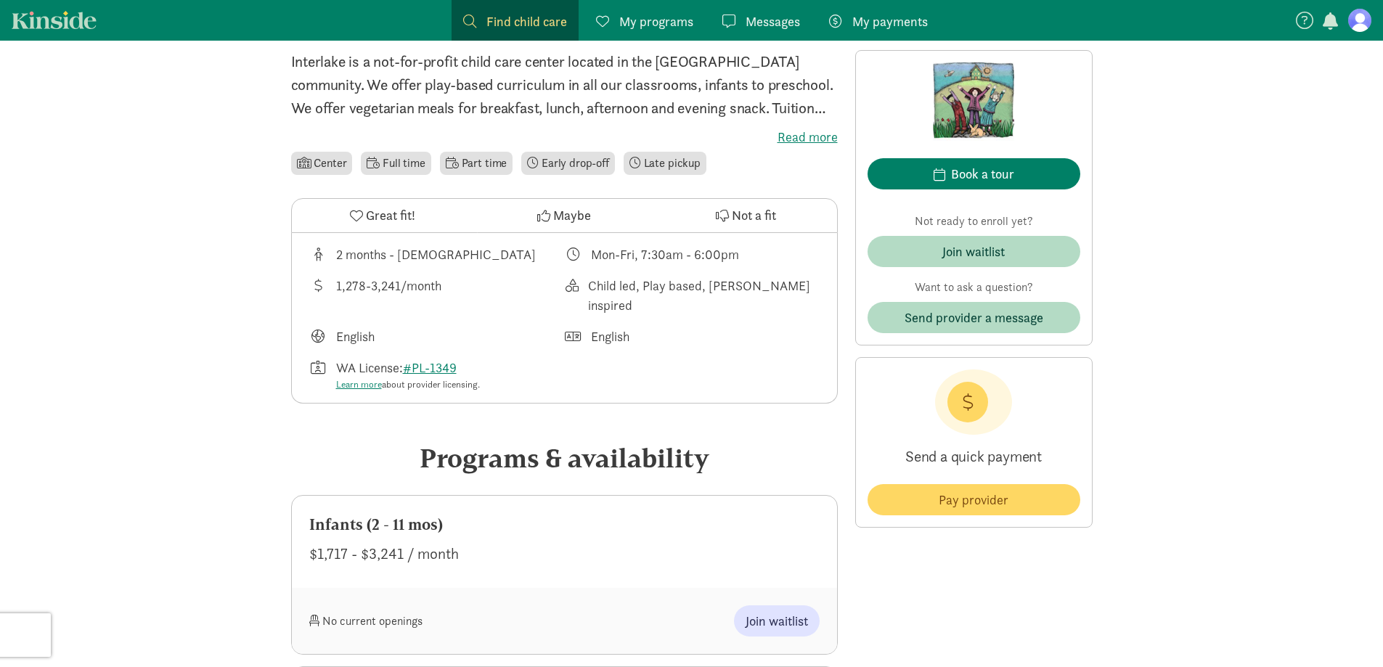
drag, startPoint x: 373, startPoint y: 556, endPoint x: 403, endPoint y: 559, distance: 30.6
click at [403, 559] on div "$1,717 - $3,241 / month" at bounding box center [564, 553] width 510 height 23
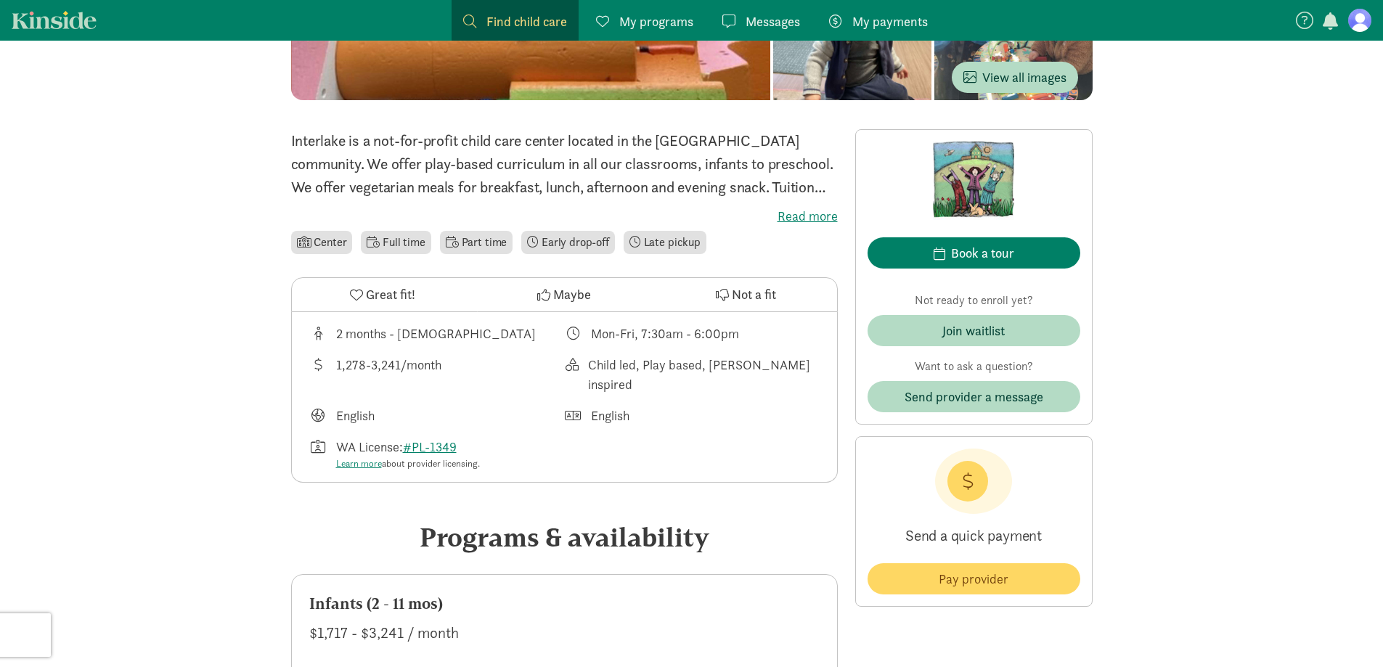
scroll to position [290, 0]
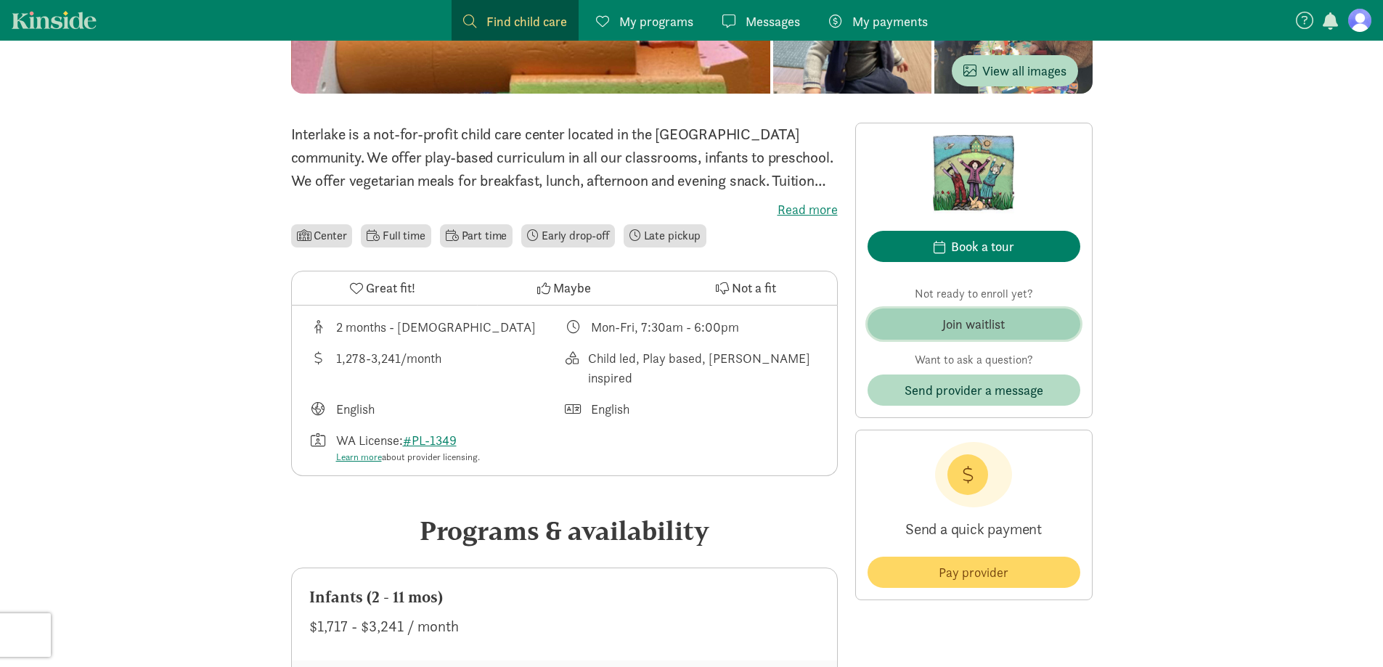
click at [960, 315] on div "Join waitlist" at bounding box center [974, 324] width 62 height 20
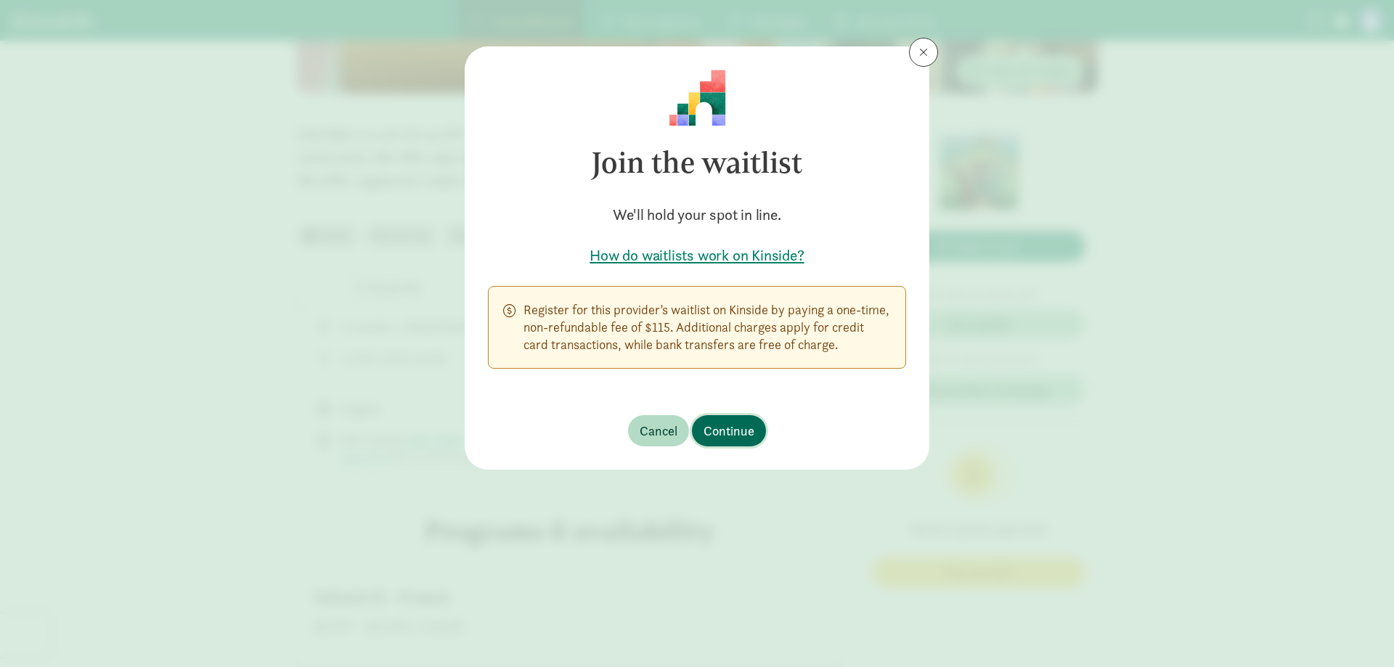
click at [730, 436] on span "Continue" at bounding box center [729, 431] width 51 height 20
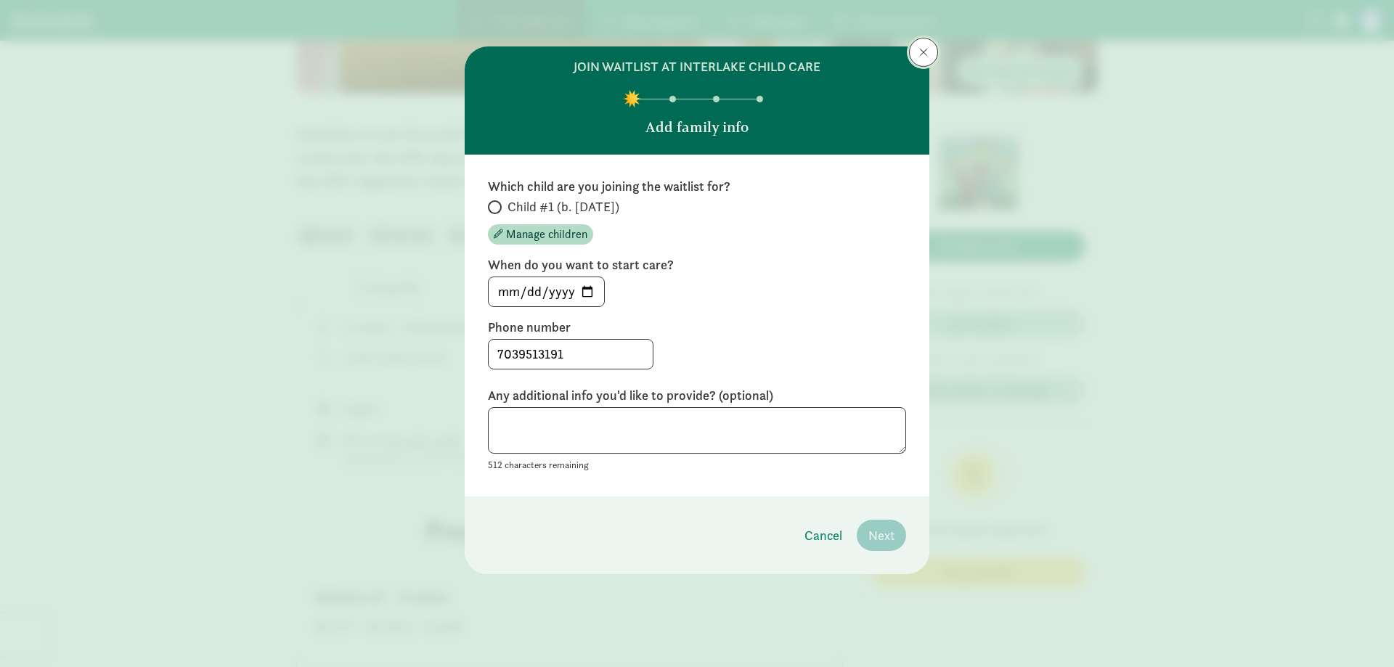
click at [927, 41] on button at bounding box center [923, 52] width 29 height 29
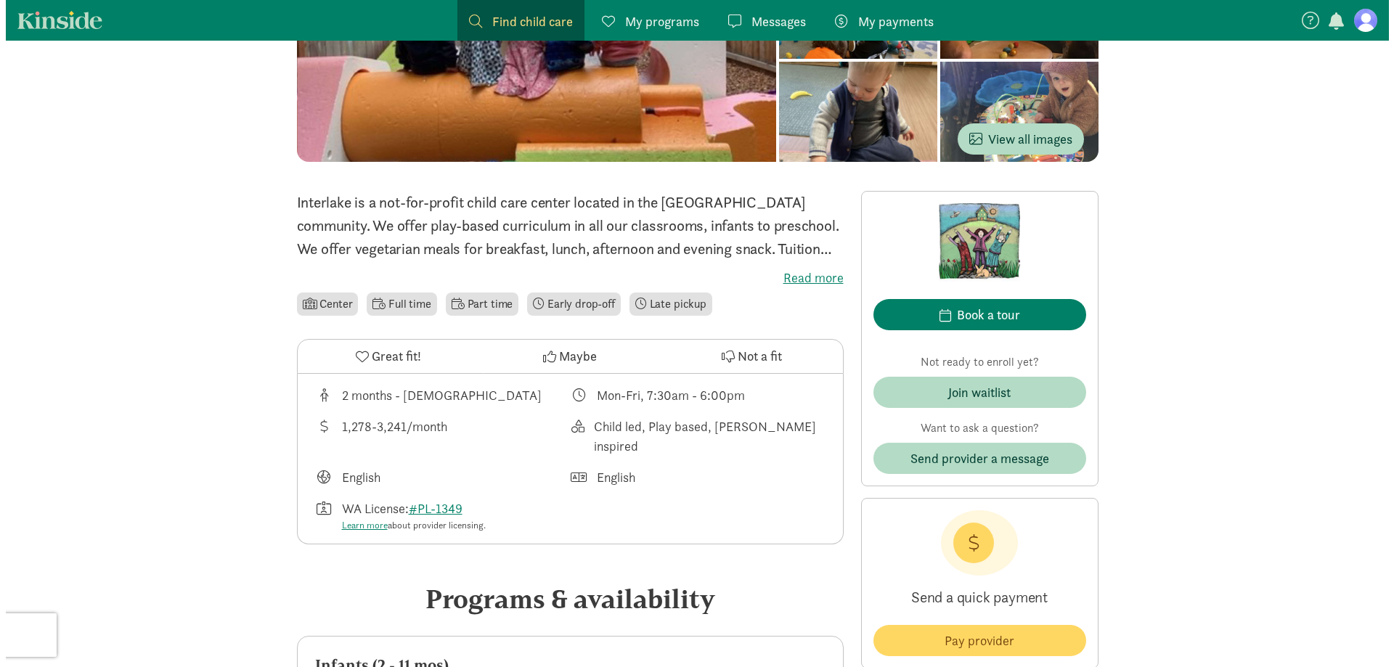
scroll to position [0, 0]
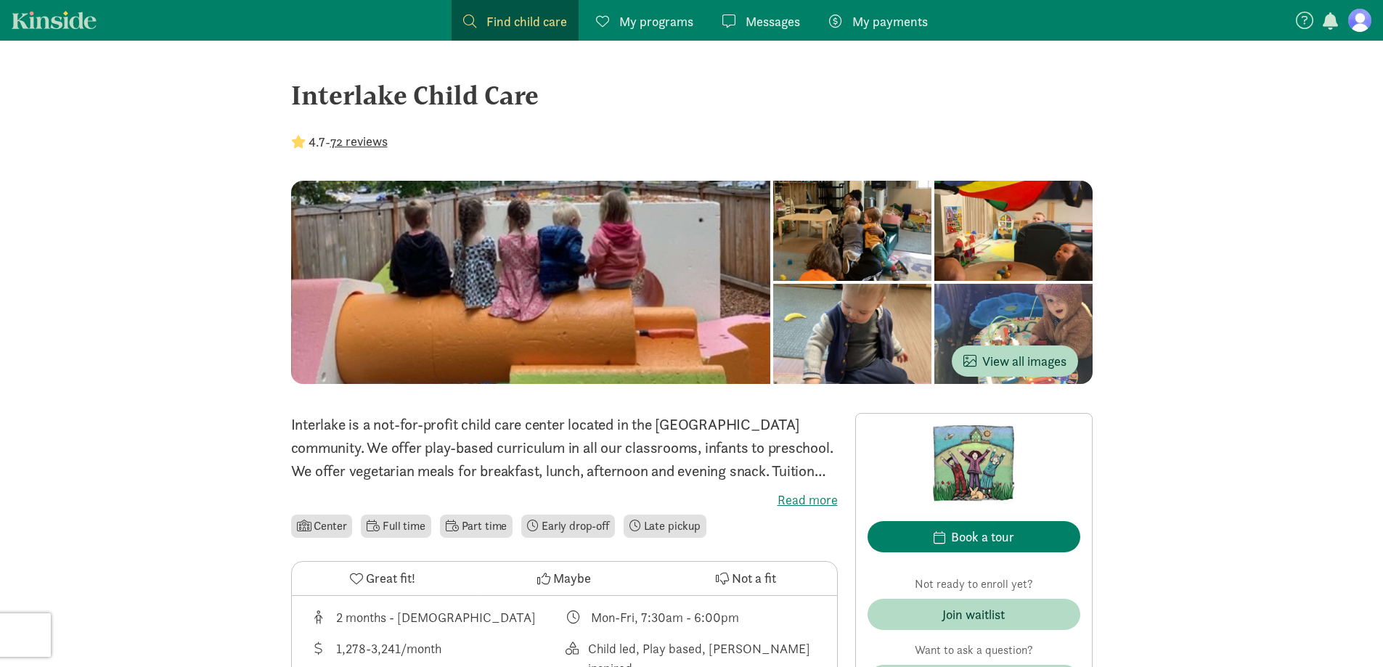
click at [518, 20] on span "Find child care" at bounding box center [527, 22] width 81 height 20
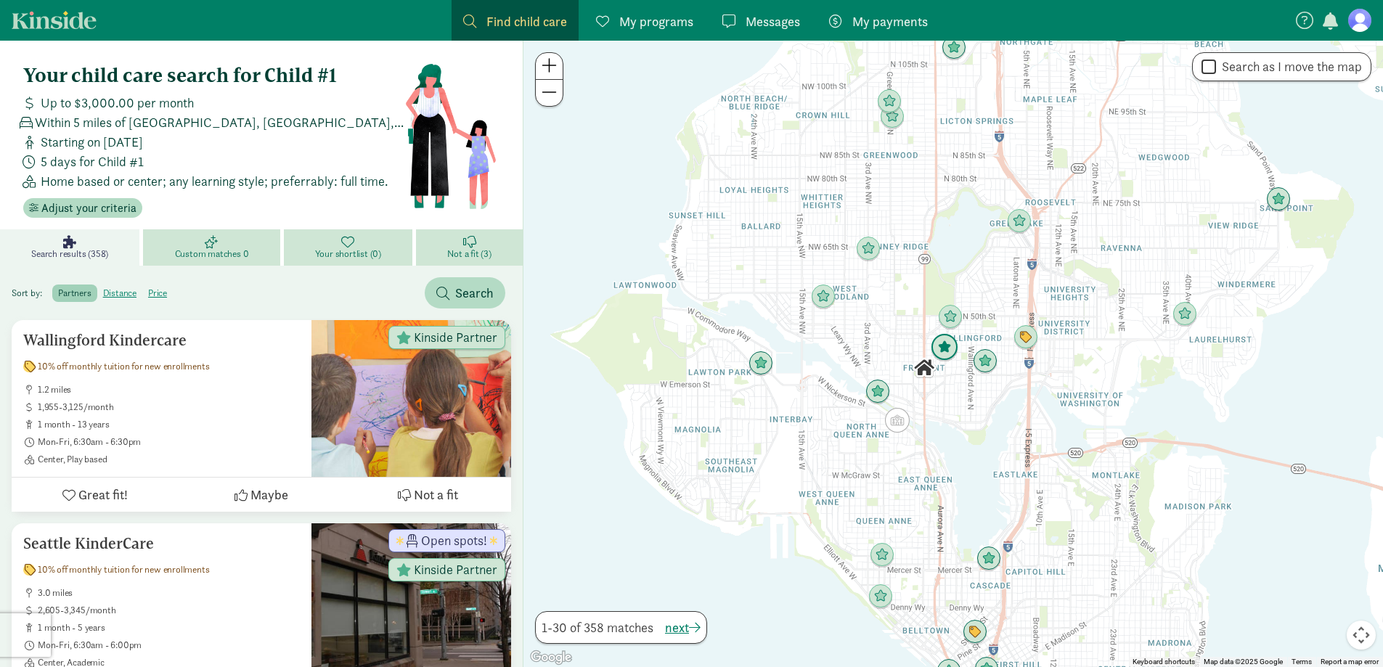
click at [950, 349] on img "Click to see details" at bounding box center [945, 348] width 28 height 28
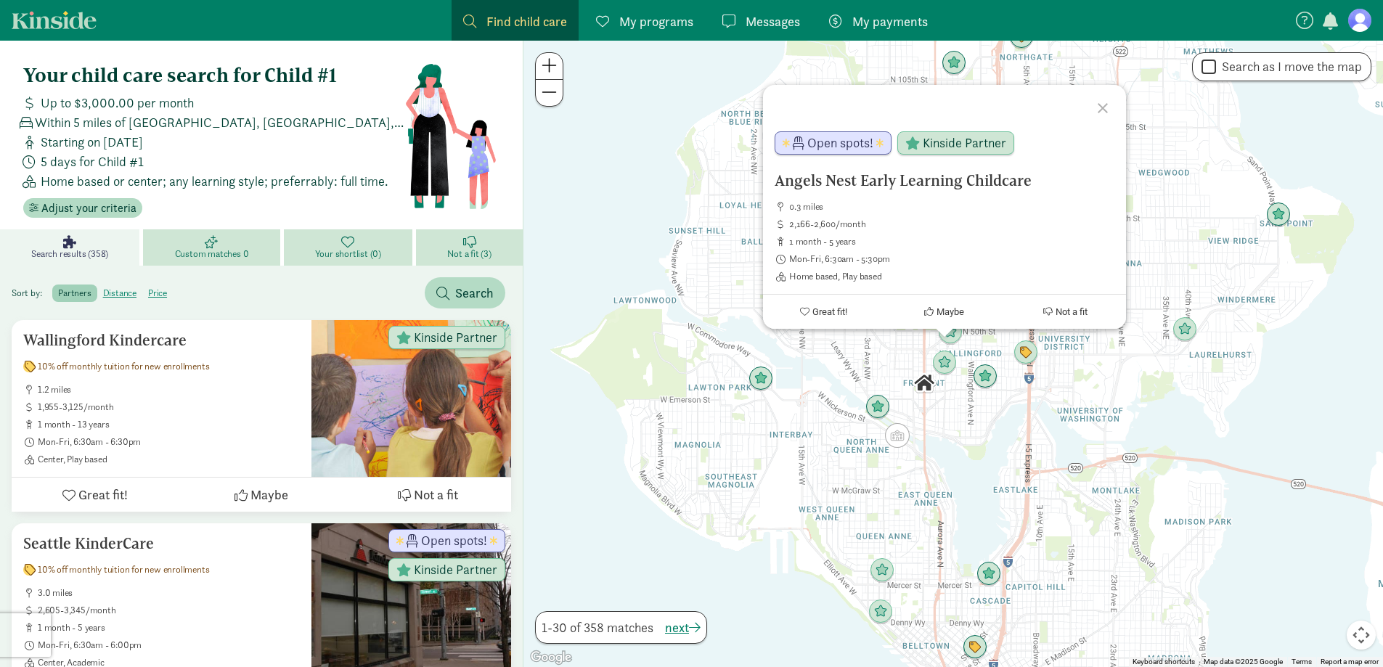
click at [981, 364] on div "Angels Nest Early Learning Childcare 0.3 miles 2,166-2,600/month 1 month - 5 ye…" at bounding box center [954, 354] width 860 height 627
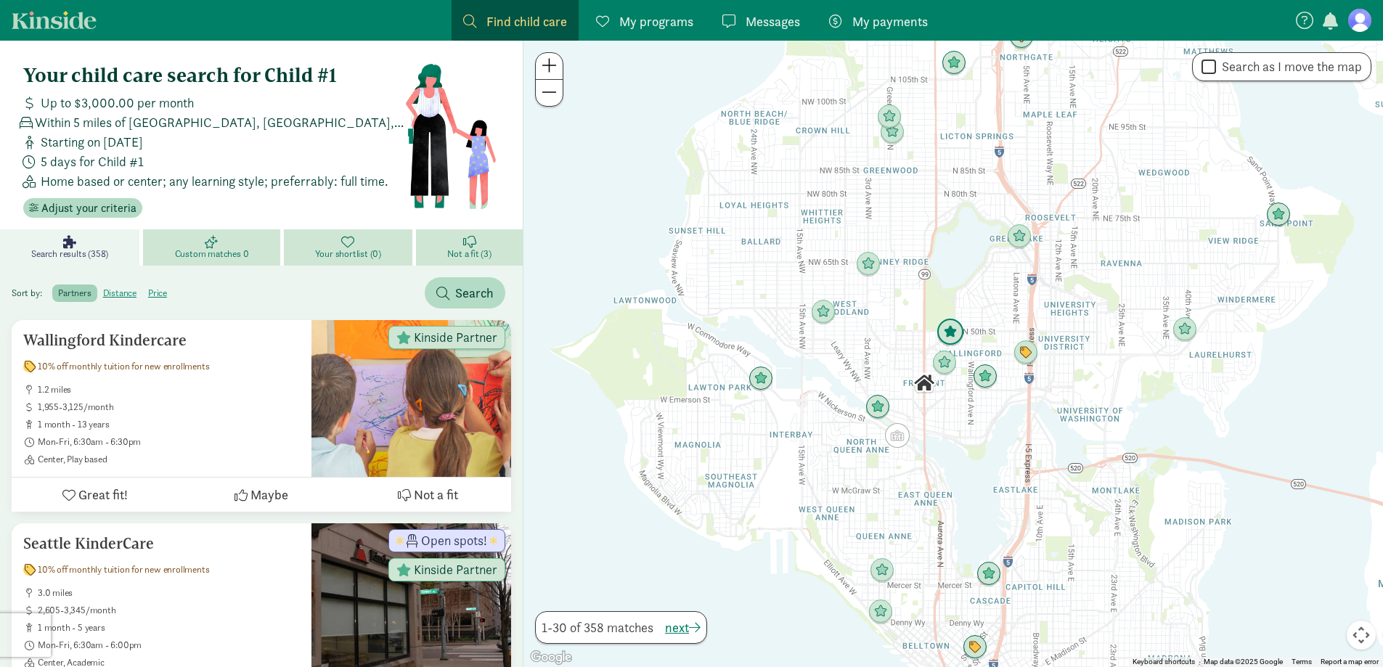
click at [951, 334] on img "Click to see details" at bounding box center [951, 333] width 28 height 28
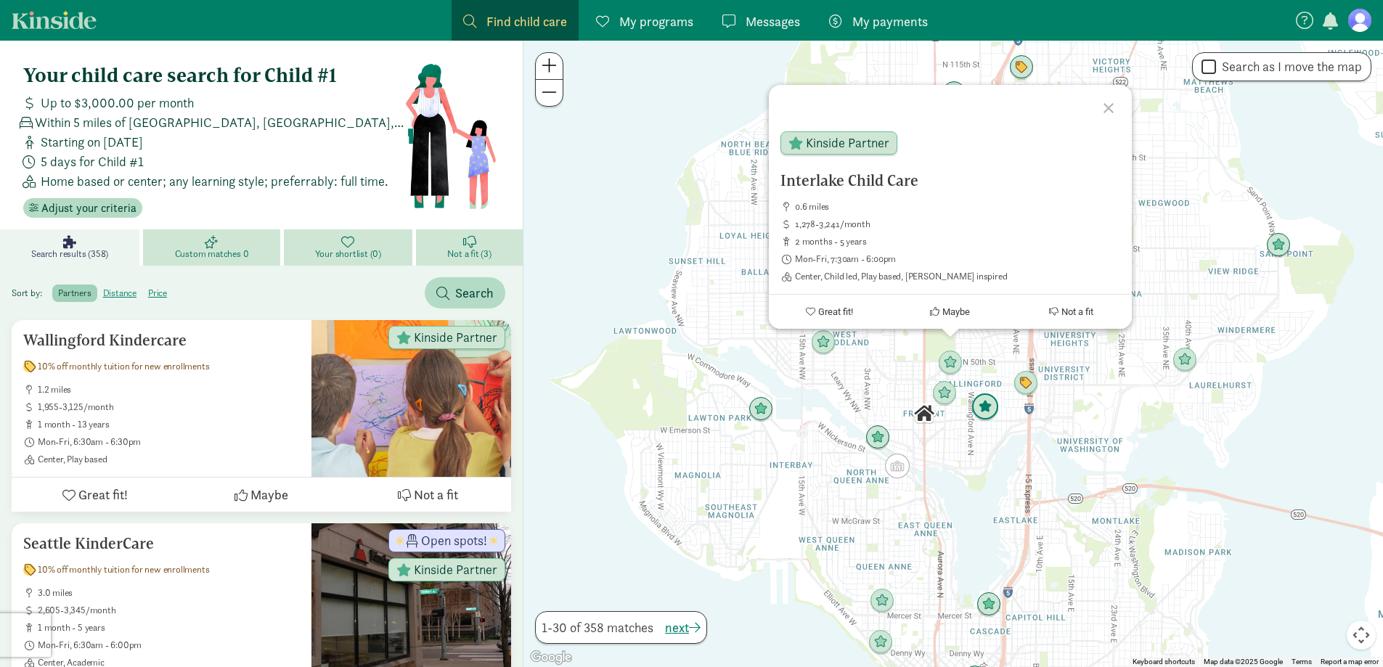
click at [986, 402] on img "Click to see details" at bounding box center [986, 408] width 28 height 28
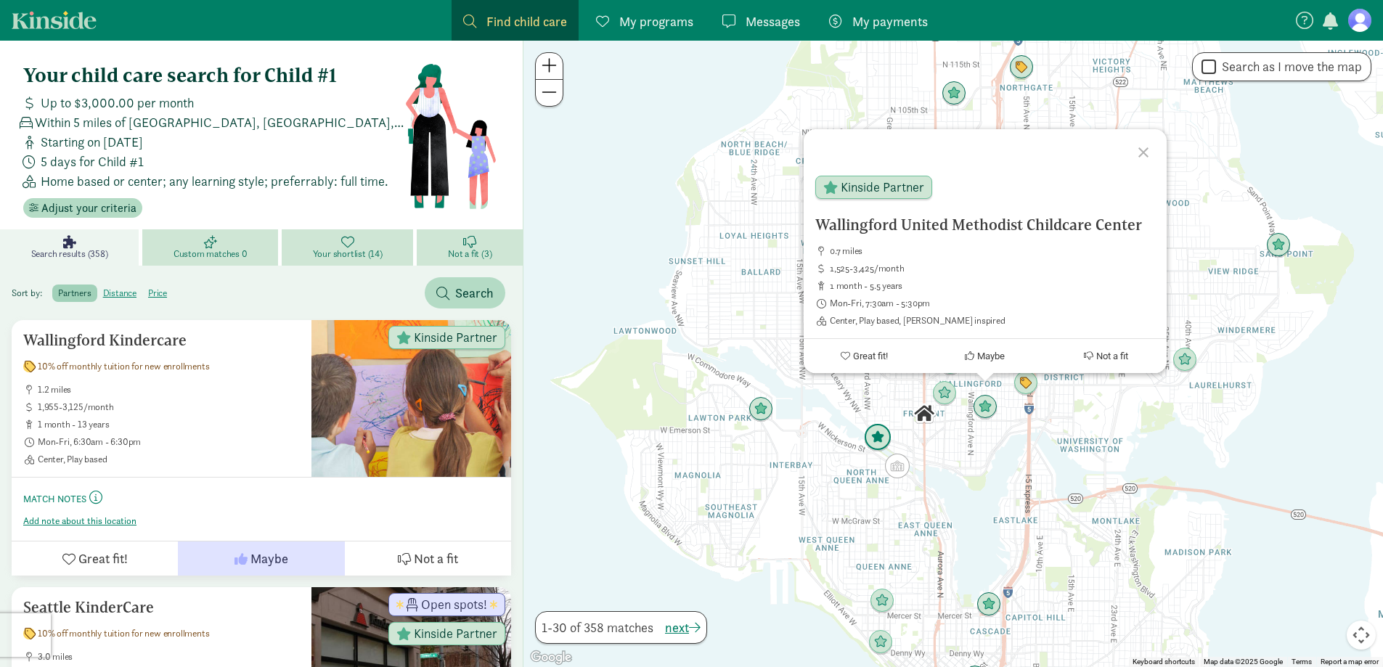
click at [876, 433] on img "Click to see details" at bounding box center [878, 438] width 28 height 28
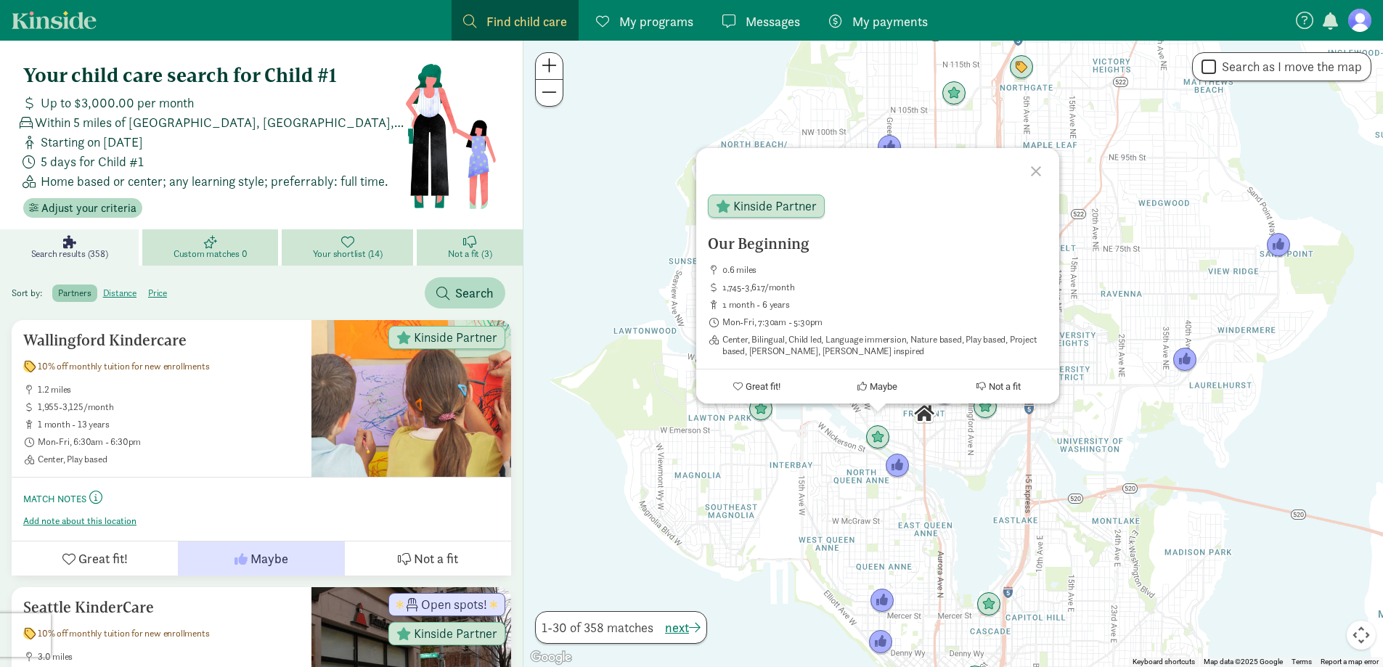
click at [966, 448] on div "To navigate, press the arrow keys. Our Beginning 0.6 miles 1,745-3,617/month 1 …" at bounding box center [954, 354] width 860 height 627
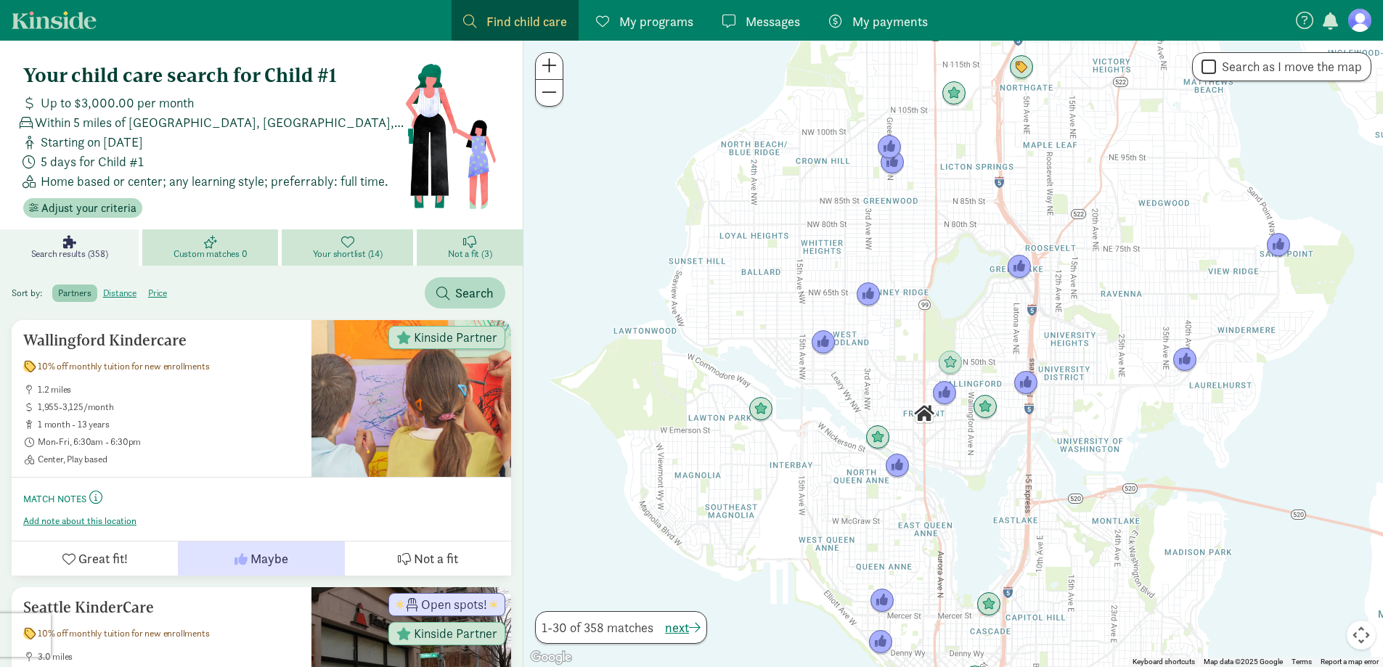
click at [992, 415] on img "Click to see details" at bounding box center [985, 407] width 25 height 25
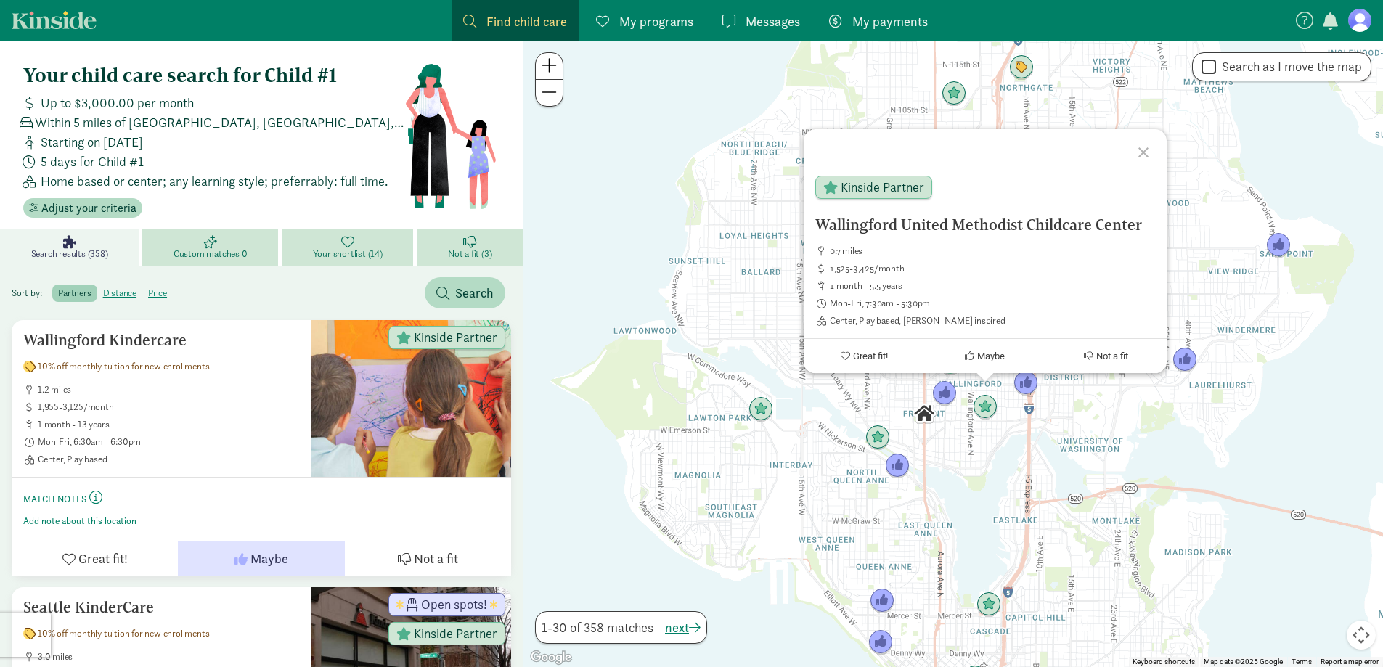
drag, startPoint x: 913, startPoint y: 415, endPoint x: 916, endPoint y: 405, distance: 9.9
click at [913, 415] on img "Click to see details" at bounding box center [924, 414] width 25 height 25
click at [890, 398] on div "To navigate, press the arrow keys. Wallingford United Methodist Childcare Cente…" at bounding box center [954, 354] width 860 height 627
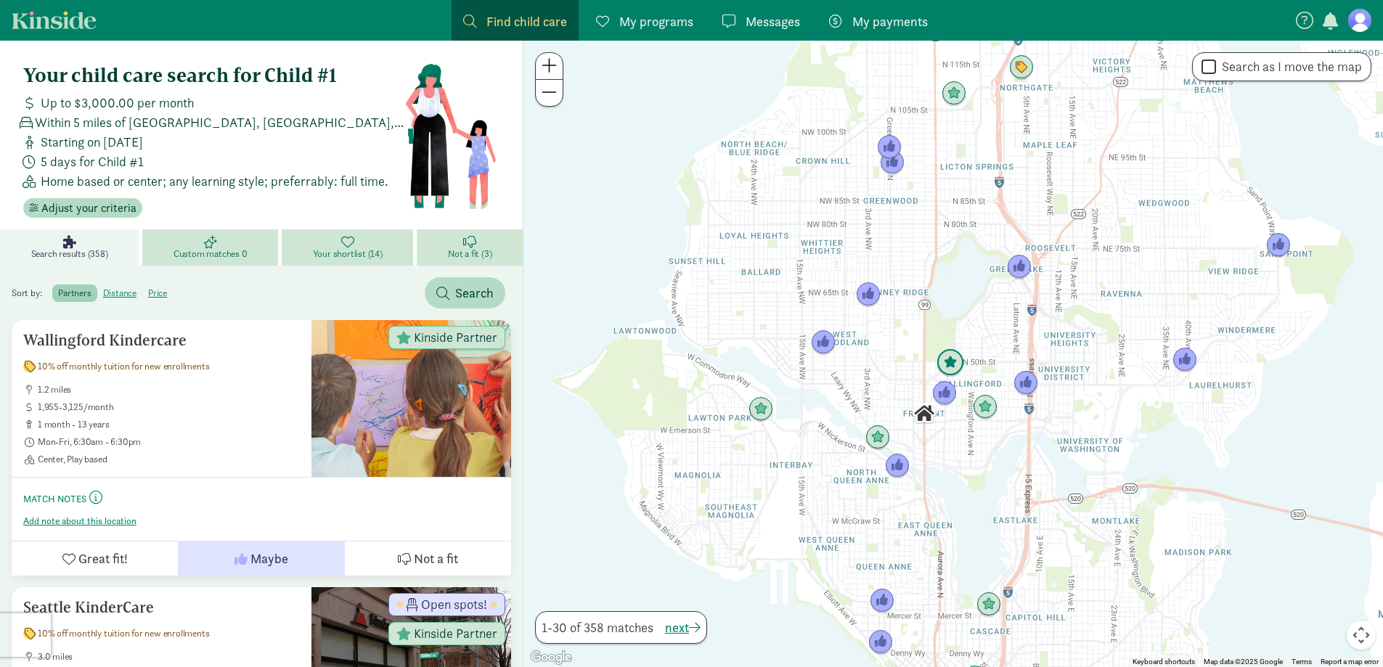
click at [956, 371] on img "Click to see details" at bounding box center [951, 363] width 28 height 28
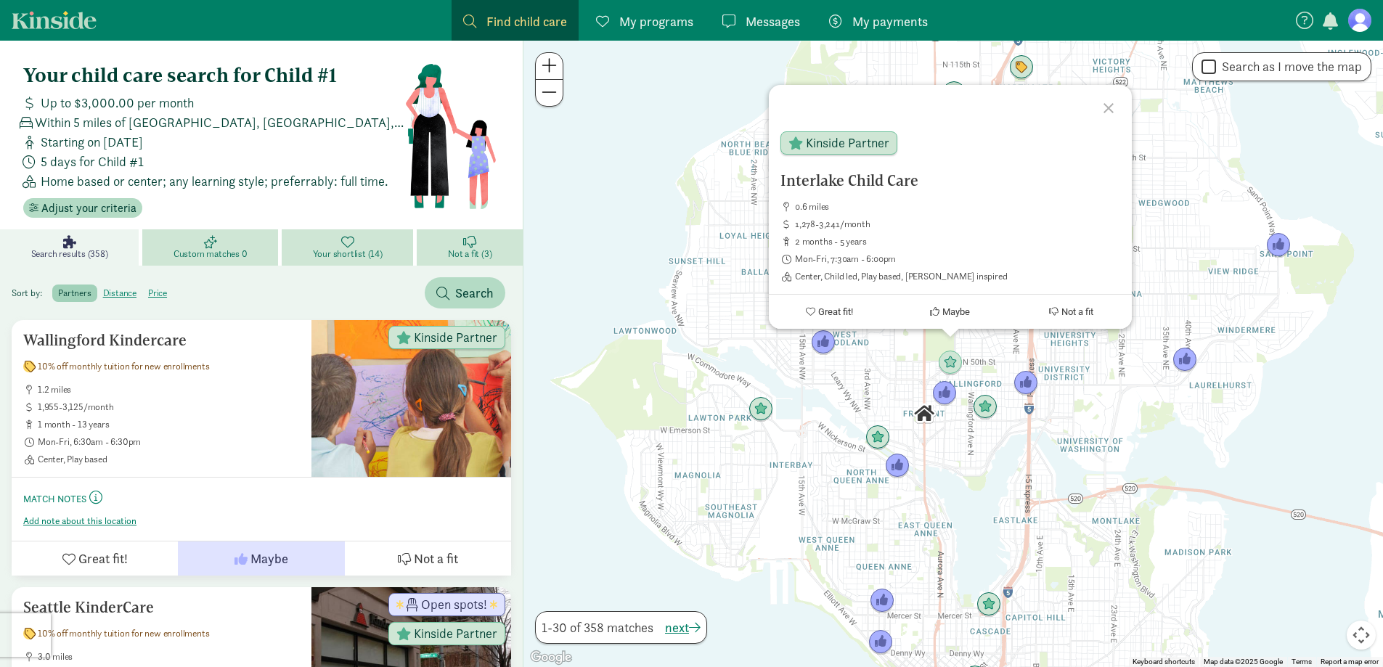
click at [957, 483] on div "Interlake Child Care 0.6 miles 1,278-3,241/month 2 months - 5 years Mon-Fri, 7:…" at bounding box center [954, 354] width 860 height 627
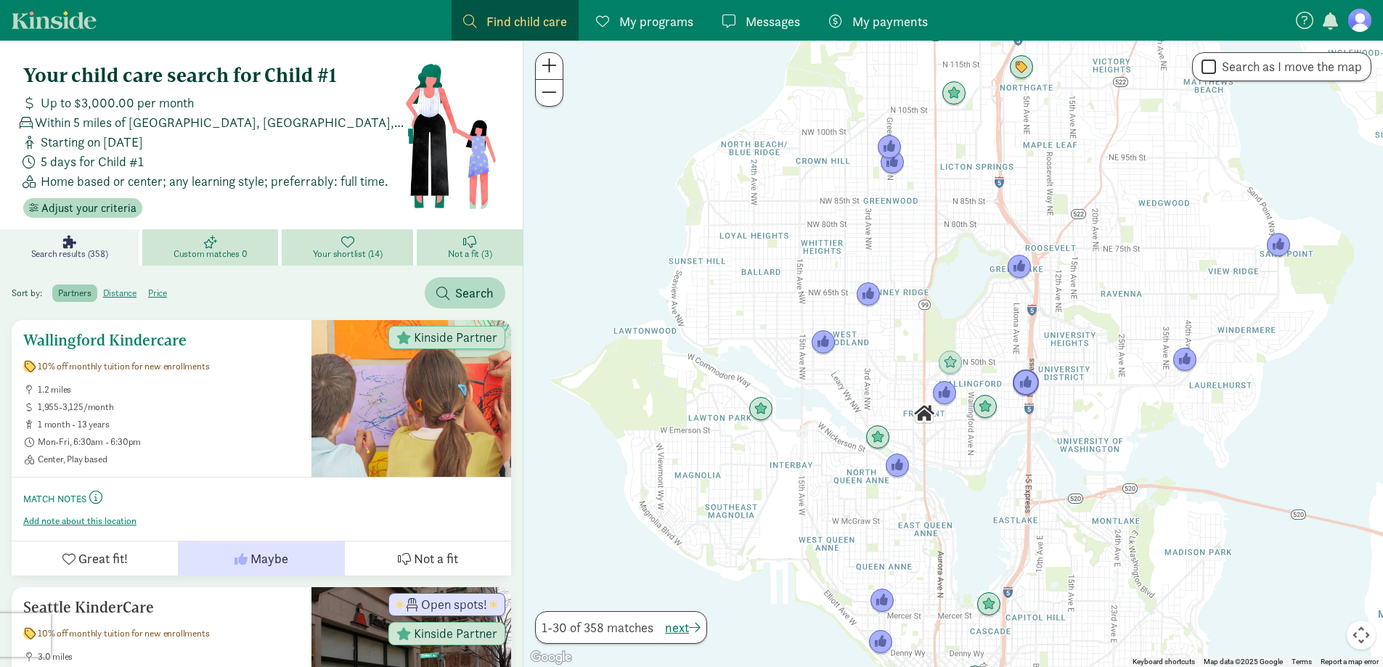
click at [166, 431] on span "1 month - 13 years" at bounding box center [169, 425] width 262 height 12
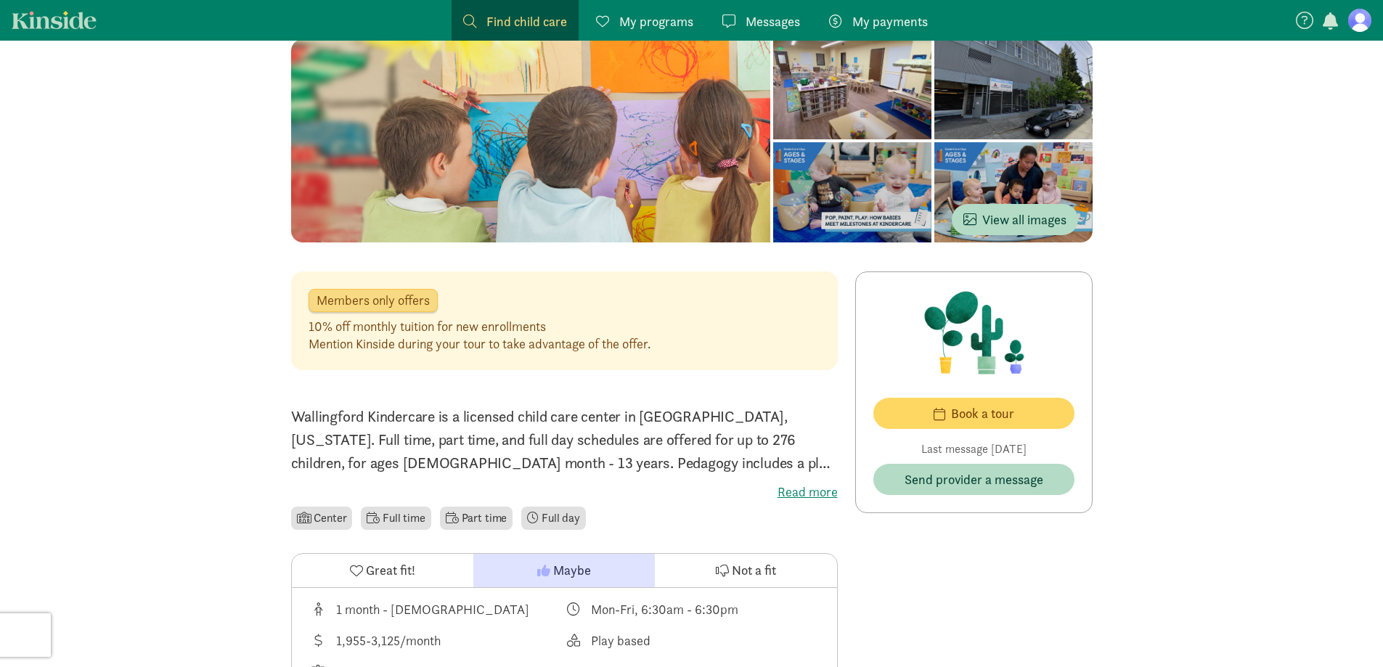
scroll to position [218, 0]
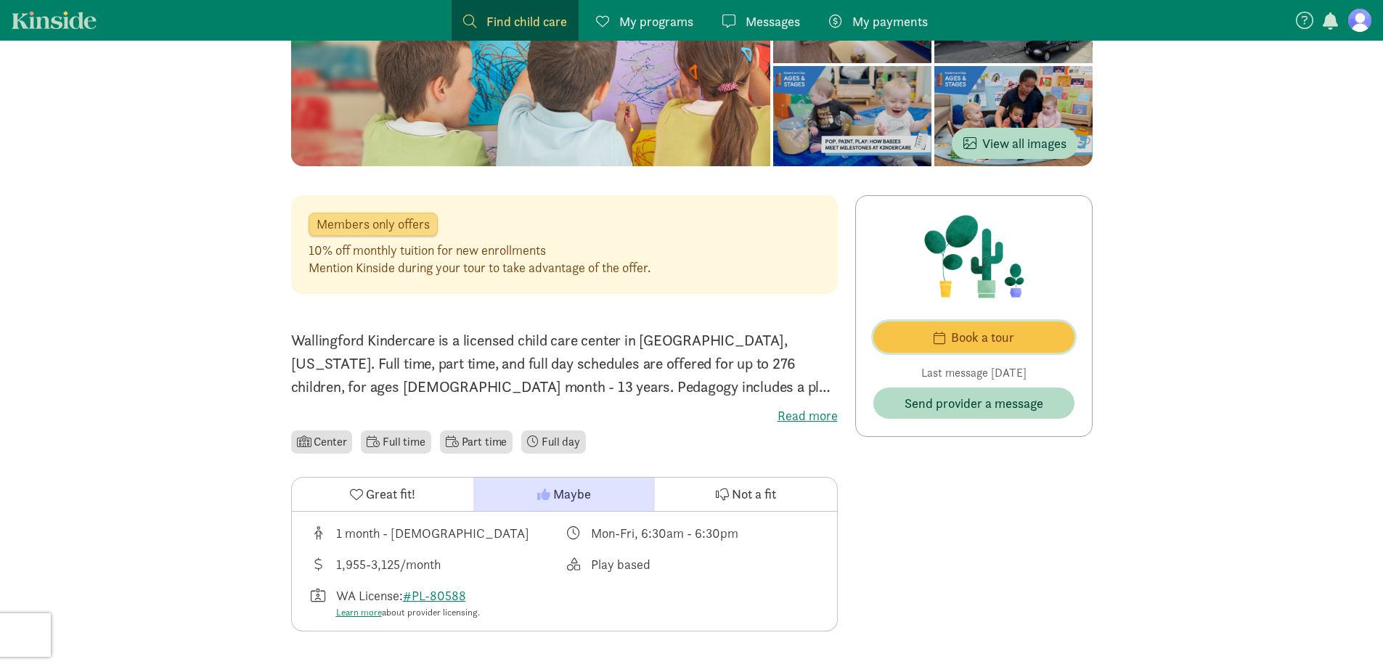
click at [943, 342] on span "button" at bounding box center [940, 337] width 12 height 13
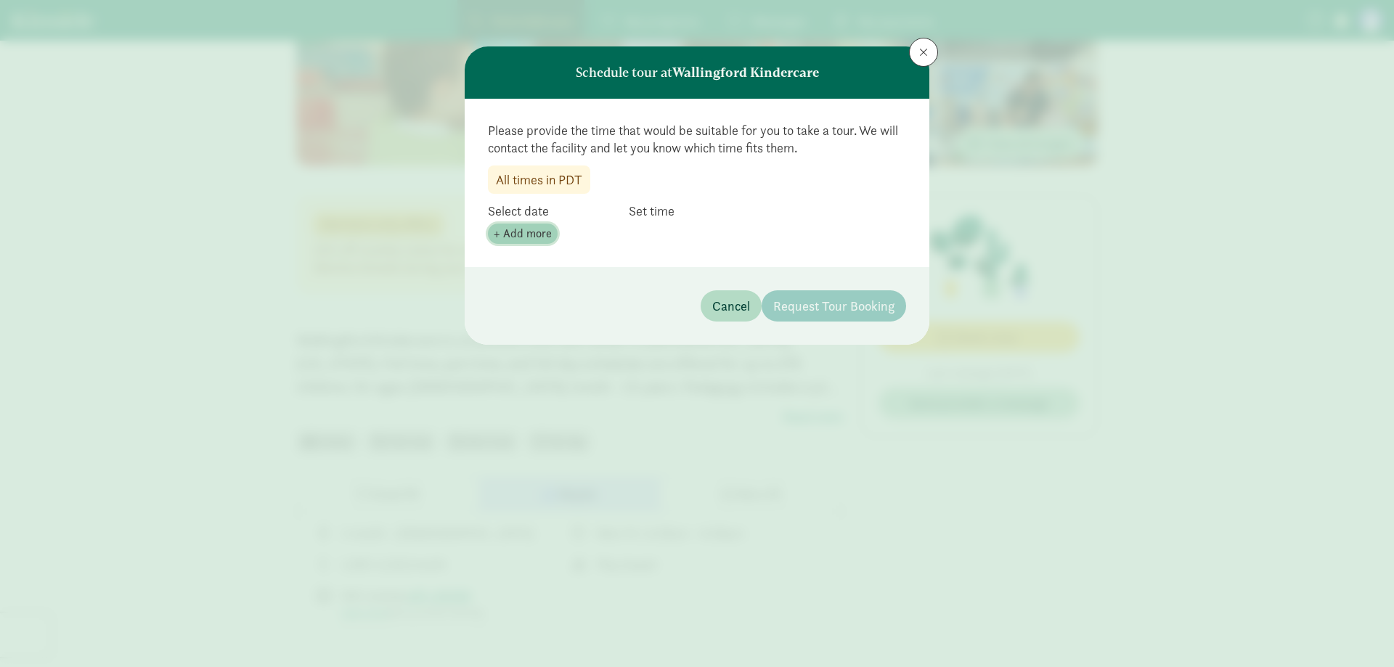
click at [529, 228] on span "+ Add more" at bounding box center [523, 233] width 58 height 17
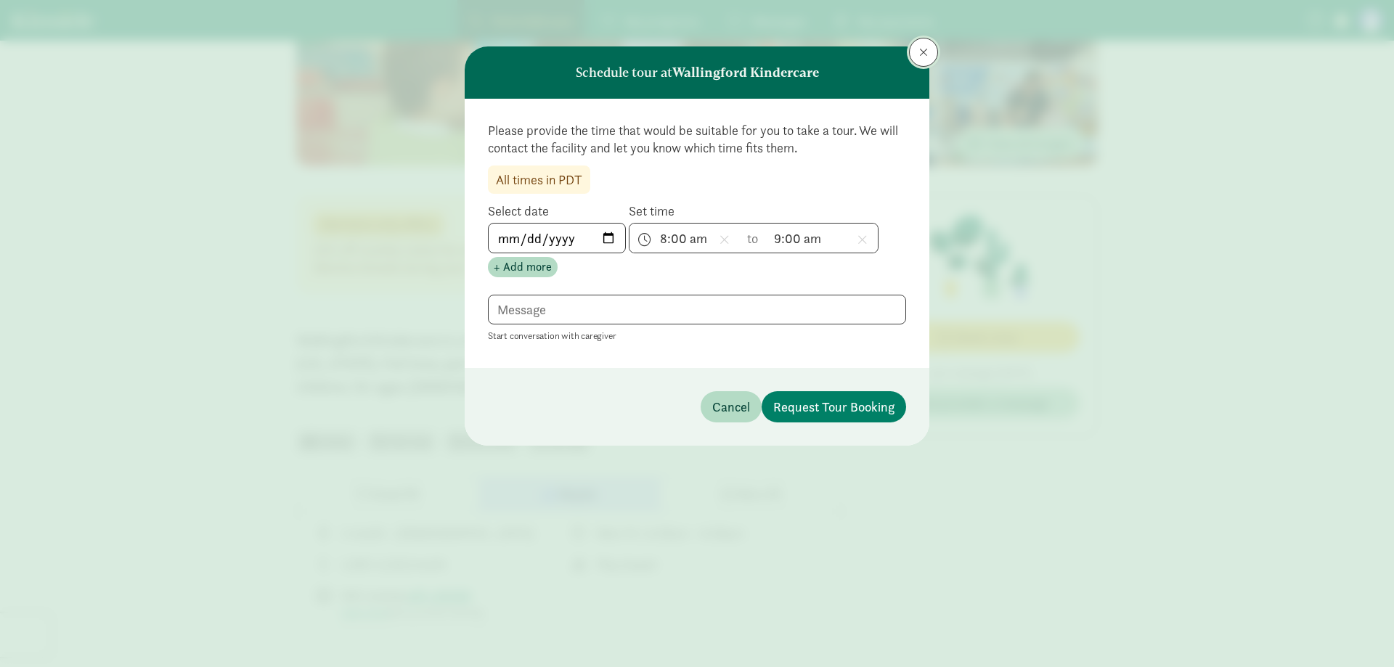
click at [913, 56] on button at bounding box center [923, 52] width 29 height 29
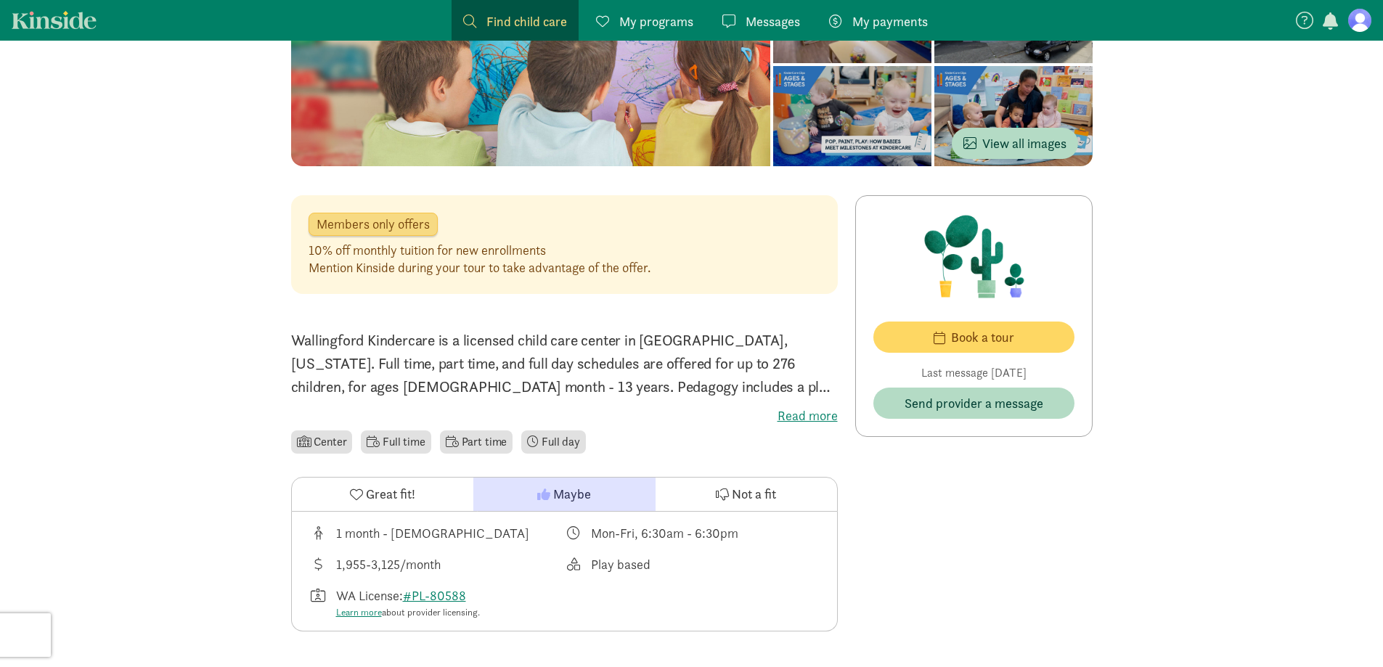
scroll to position [0, 0]
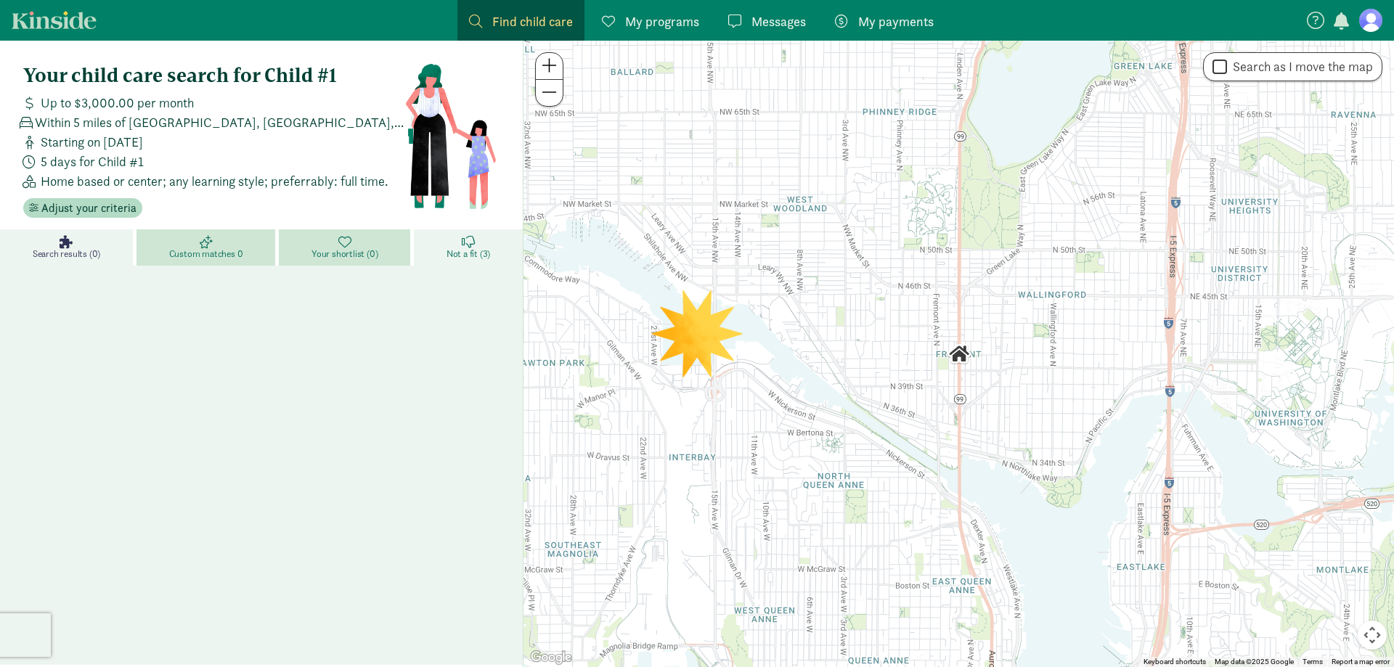
click at [484, 257] on span "Not a fit (3)" at bounding box center [469, 254] width 44 height 12
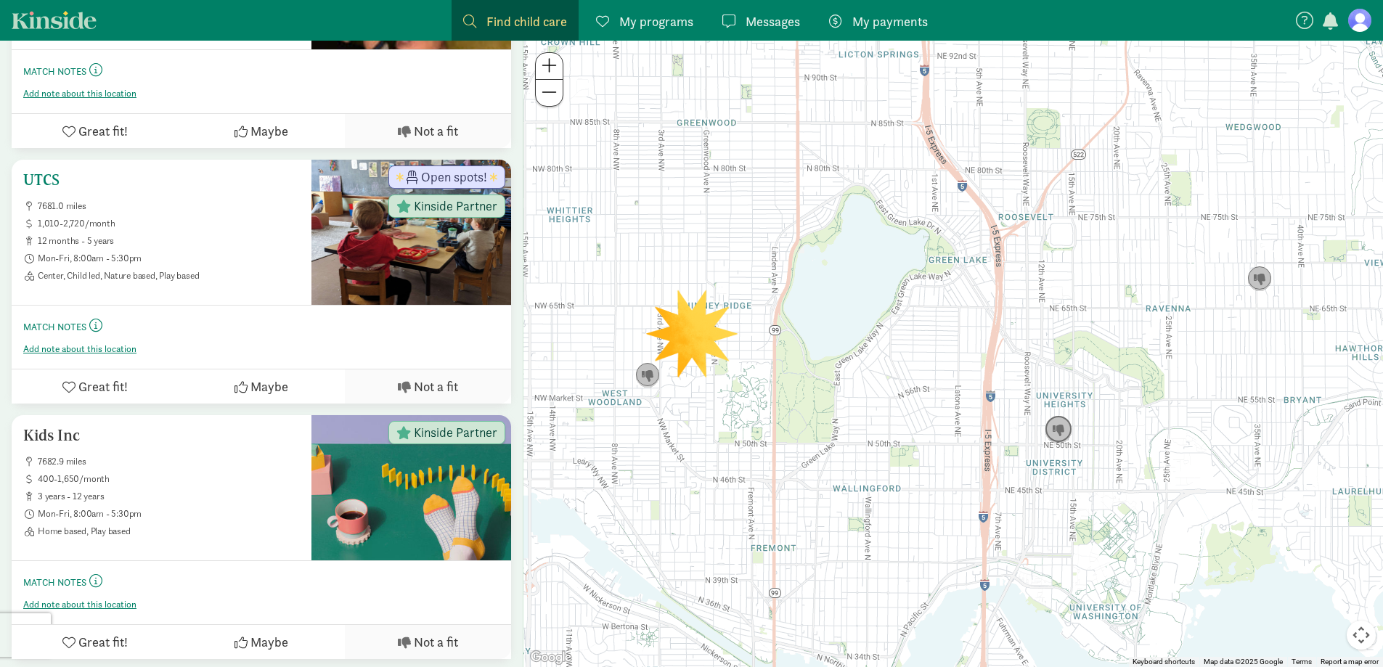
scroll to position [388, 0]
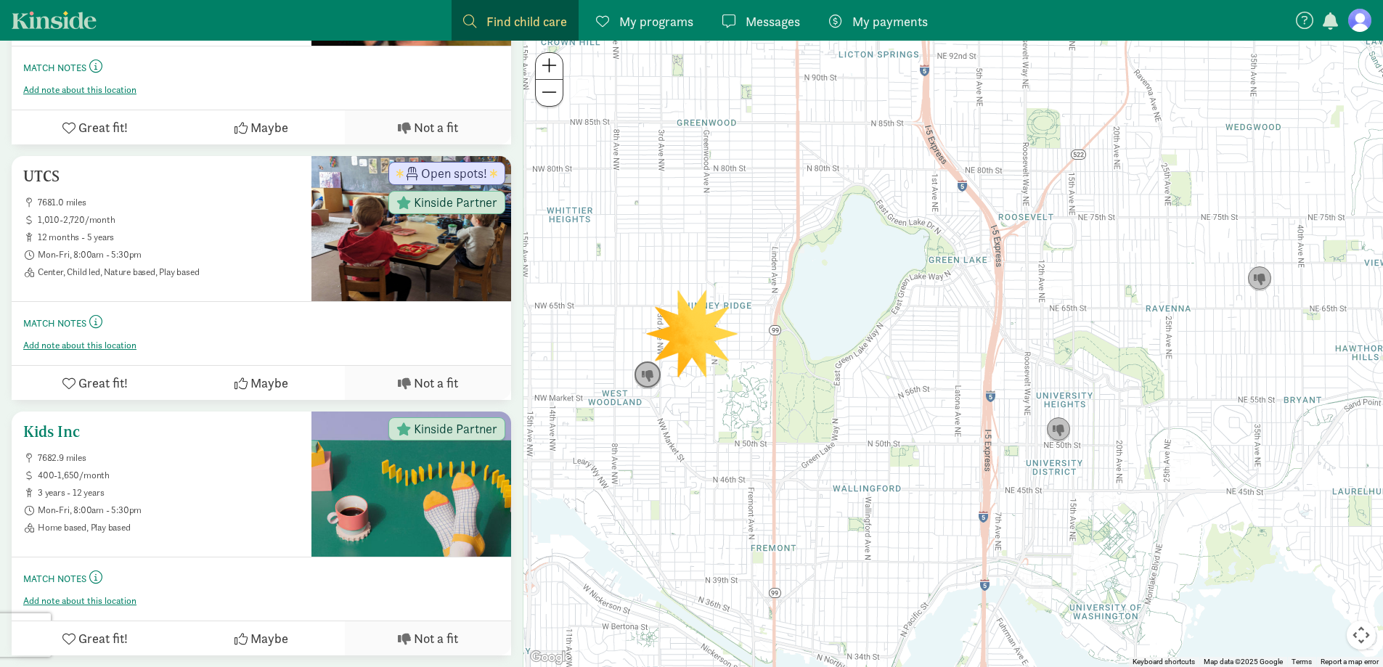
click at [237, 545] on div "Kids Inc 7682.9 miles 400-1,650/month 3 years - 12 years Mon-Fri, 8:00am - 5:30…" at bounding box center [162, 484] width 300 height 145
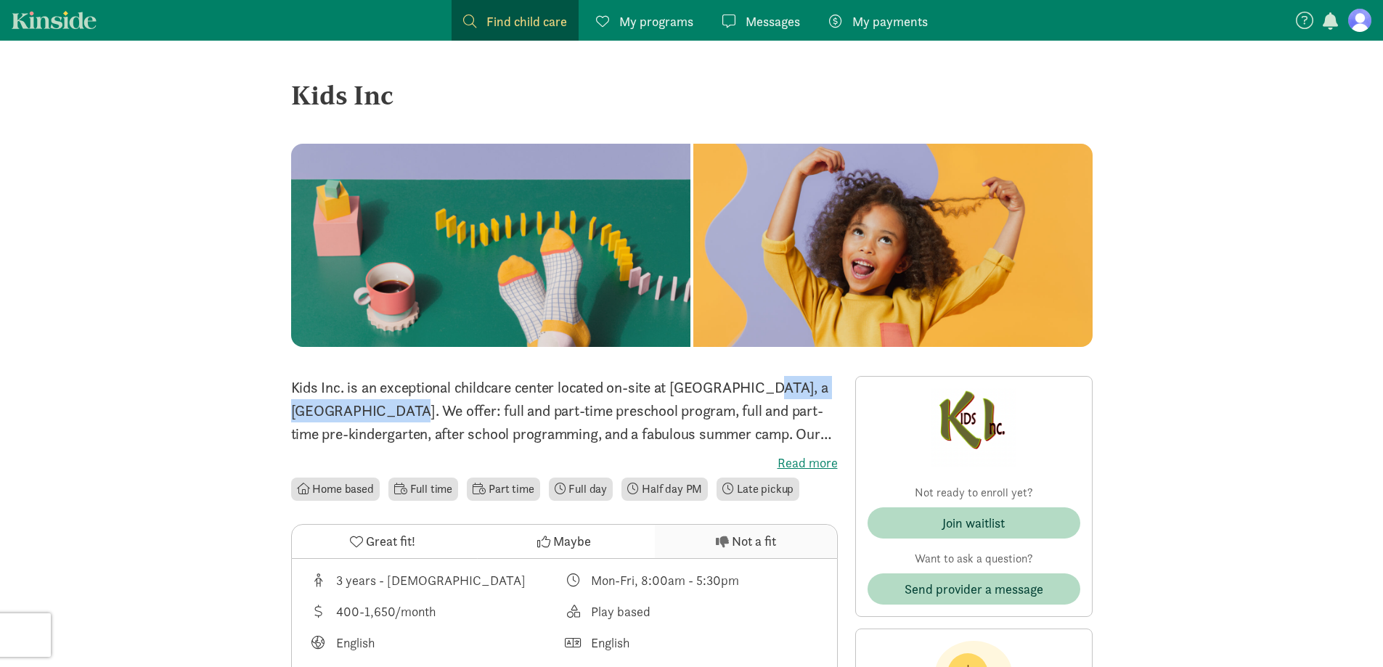
drag, startPoint x: 678, startPoint y: 387, endPoint x: 362, endPoint y: 412, distance: 317.6
click at [362, 412] on p "Kids Inc. is an exceptional childcare center located on-site at [GEOGRAPHIC_DAT…" at bounding box center [564, 411] width 547 height 70
copy p "[GEOGRAPHIC_DATA]"
click at [526, 10] on link "Find child care Find" at bounding box center [515, 20] width 127 height 41
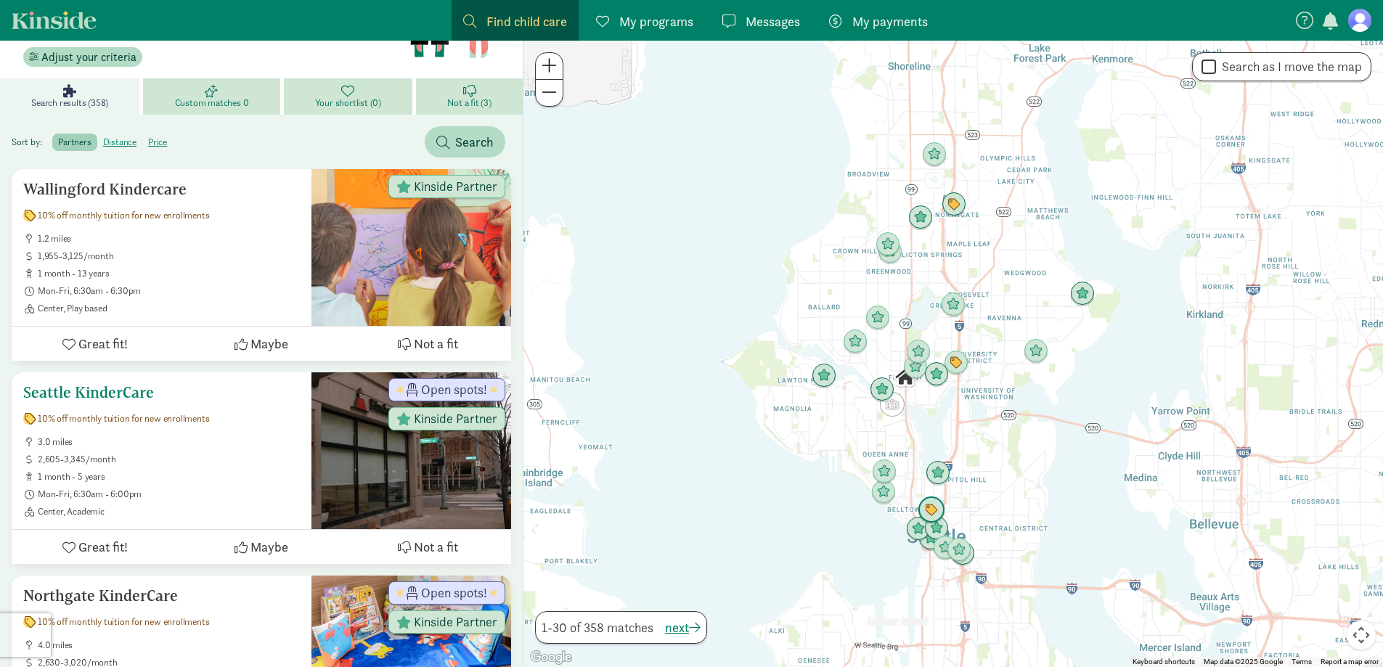
scroll to position [145, 0]
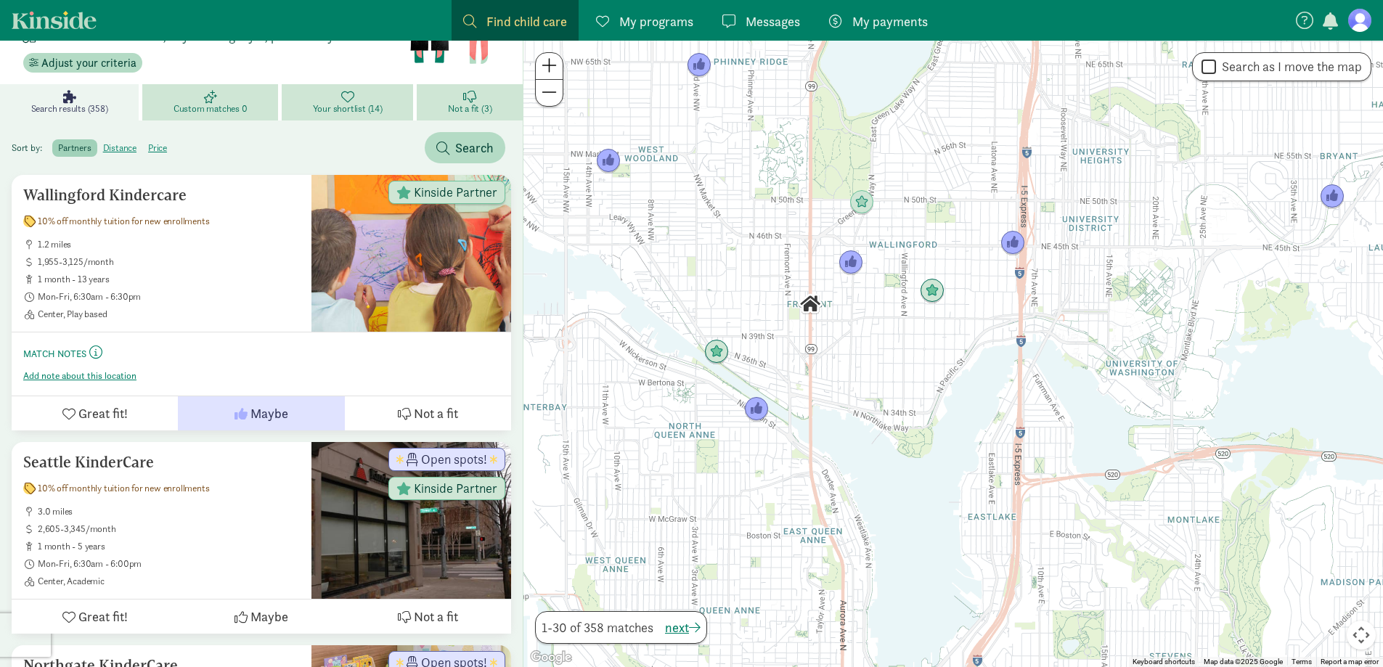
drag, startPoint x: 1132, startPoint y: 322, endPoint x: 855, endPoint y: 385, distance: 284.3
click at [855, 385] on div at bounding box center [954, 354] width 860 height 627
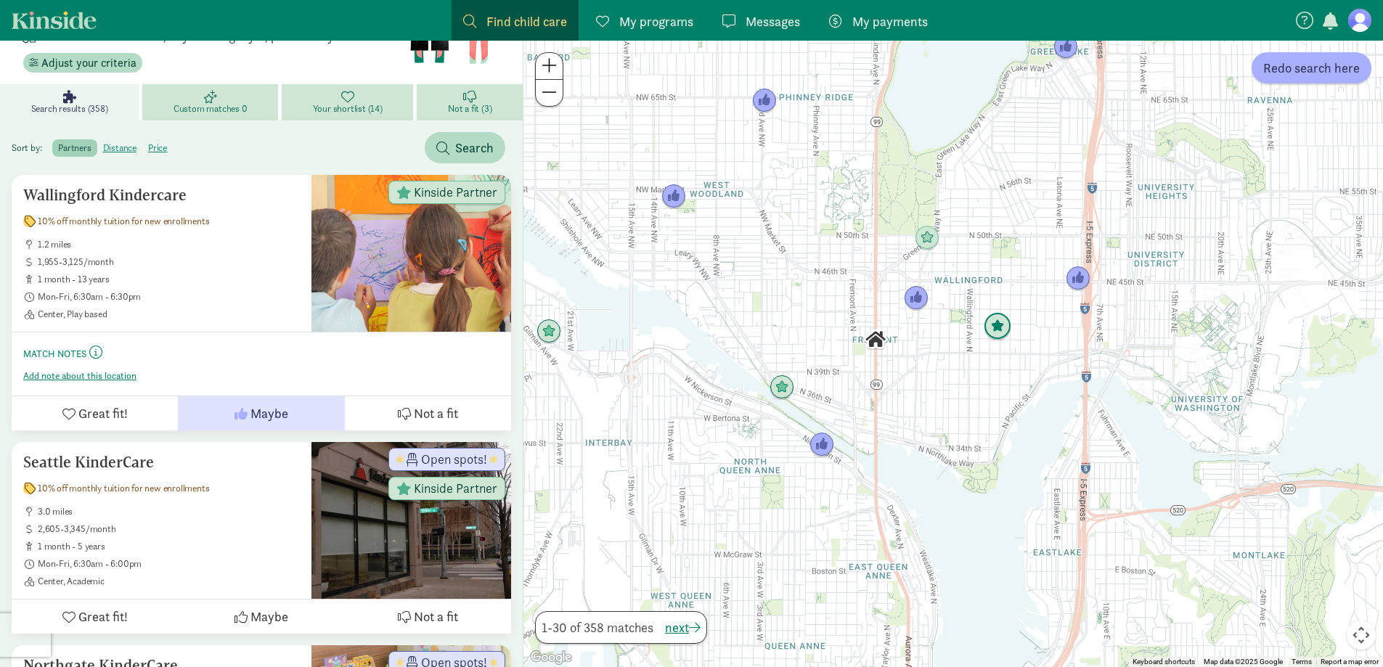
click at [1002, 332] on img "Click to see details" at bounding box center [998, 327] width 28 height 28
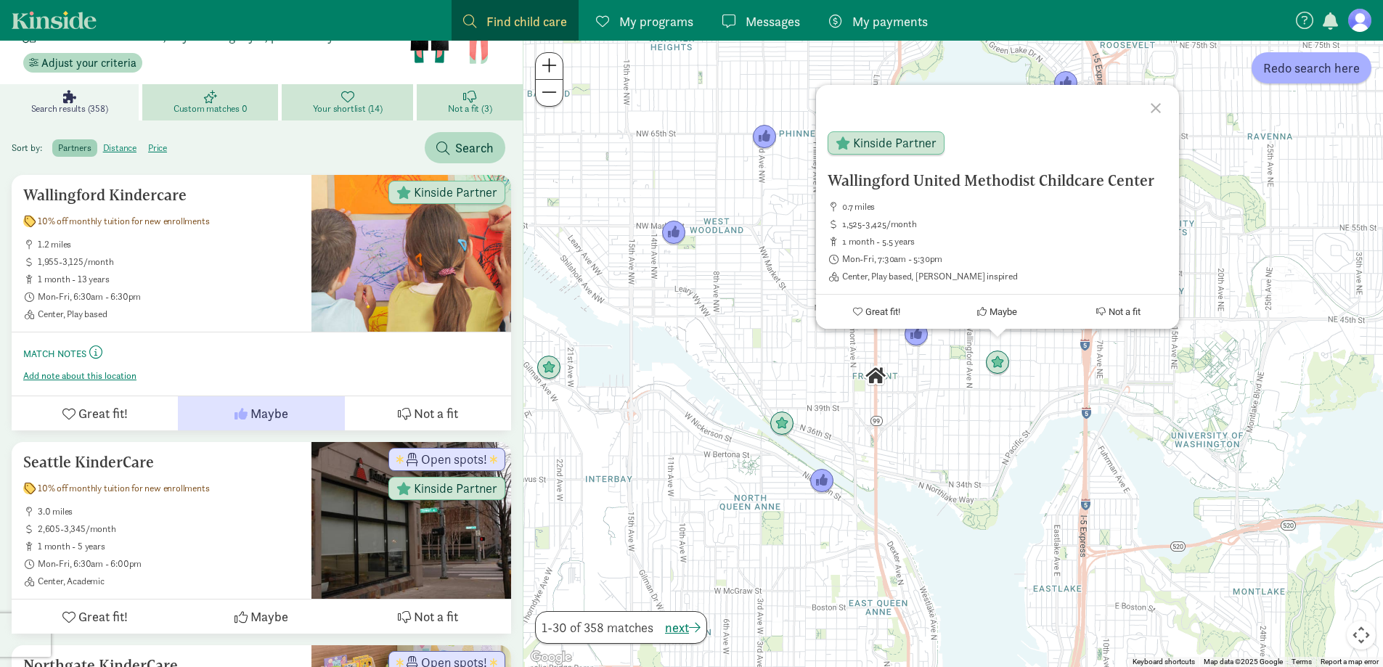
click at [973, 435] on div "Wallingford United Methodist Childcare Center 0.7 miles 1,525-3,425/month 1 mon…" at bounding box center [954, 354] width 860 height 627
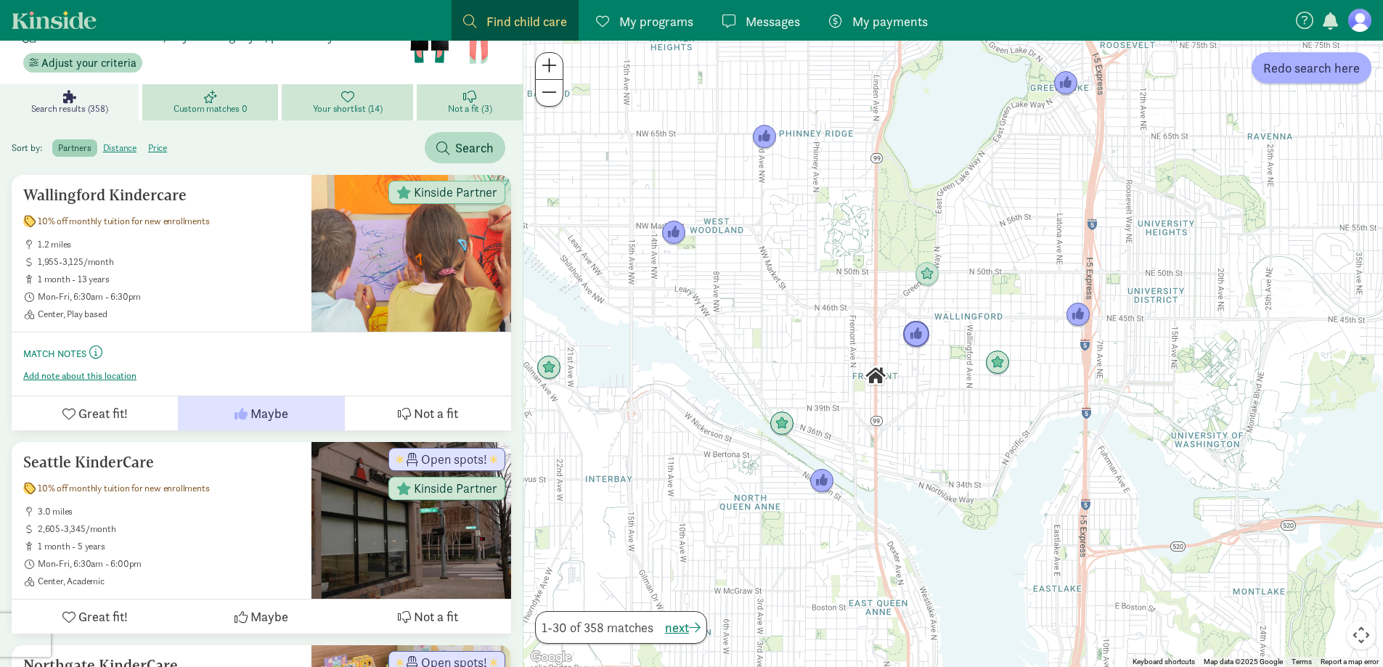
click at [913, 343] on img "Click to see details" at bounding box center [917, 335] width 28 height 28
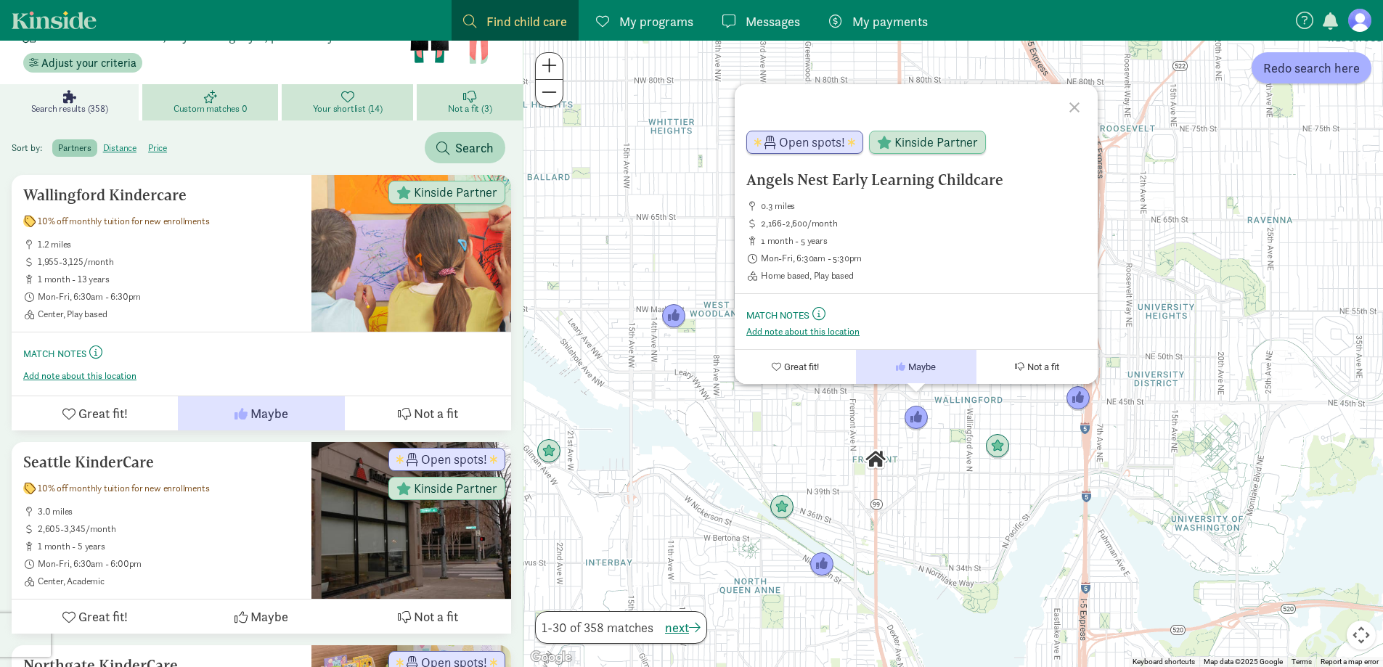
click at [764, 452] on div "Angels Nest Early Learning Childcare 0.3 miles 2,166-2,600/month 1 month - 5 ye…" at bounding box center [954, 354] width 860 height 627
